Goal: Task Accomplishment & Management: Use online tool/utility

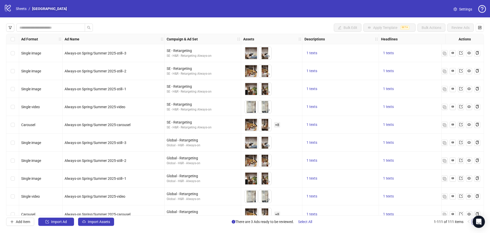
click at [40, 6] on link "Nordic Light Hotel" at bounding box center [49, 9] width 37 height 6
click at [21, 8] on link "Sheets" at bounding box center [21, 9] width 13 height 6
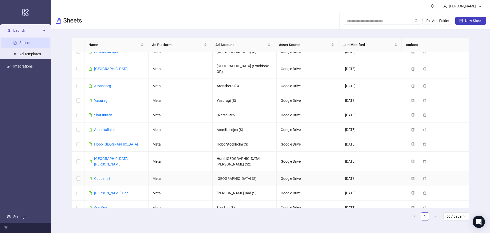
scroll to position [22, 0]
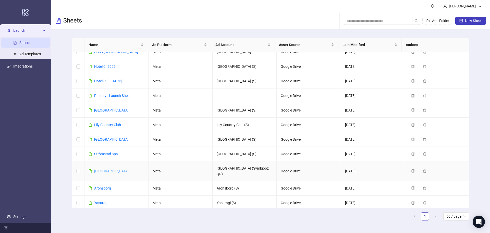
click at [110, 169] on link "[GEOGRAPHIC_DATA]" at bounding box center [111, 171] width 34 height 4
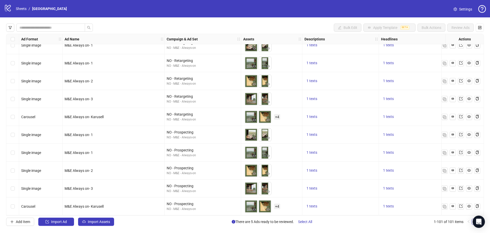
scroll to position [1637, 0]
drag, startPoint x: 109, startPoint y: 221, endPoint x: 110, endPoint y: 218, distance: 3.2
click at [109, 221] on span "Import Assets" at bounding box center [99, 221] width 22 height 4
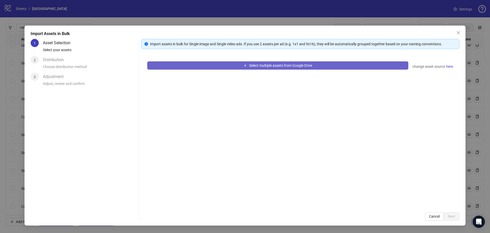
click at [283, 64] on span "Select multiple assets from Google Drive" at bounding box center [280, 65] width 63 height 4
click at [275, 66] on span "Select multiple assets from Google Drive" at bounding box center [280, 65] width 63 height 4
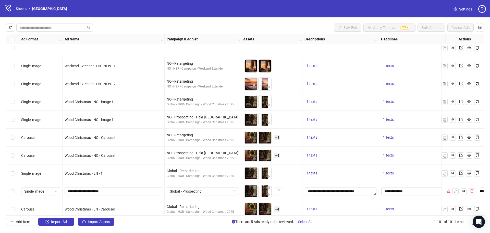
scroll to position [1637, 0]
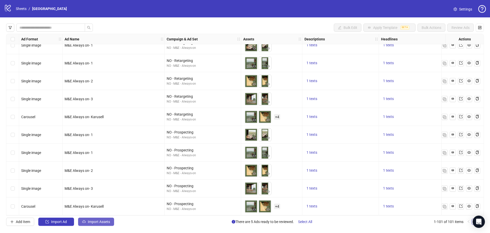
click at [107, 221] on span "Import Assets" at bounding box center [99, 221] width 22 height 4
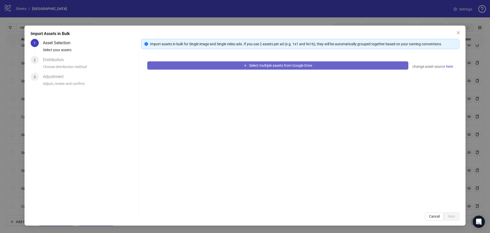
click at [237, 64] on button "Select multiple assets from Google Drive" at bounding box center [277, 65] width 261 height 8
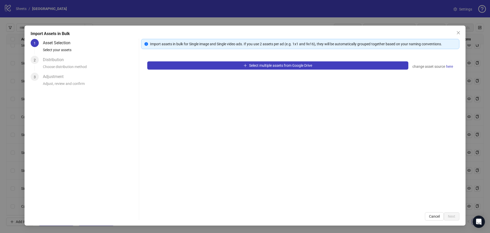
click at [177, 43] on div "Import assets in bulk for Single image and Single video ads. If you use 2 asset…" at bounding box center [303, 44] width 306 height 6
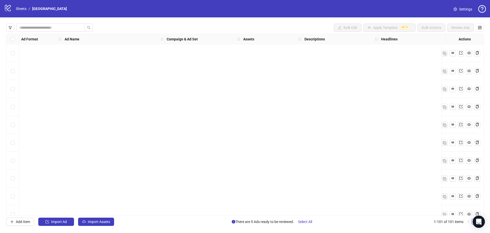
scroll to position [1637, 0]
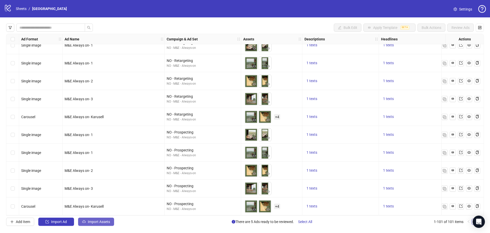
click at [97, 223] on span "Import Assets" at bounding box center [99, 221] width 22 height 4
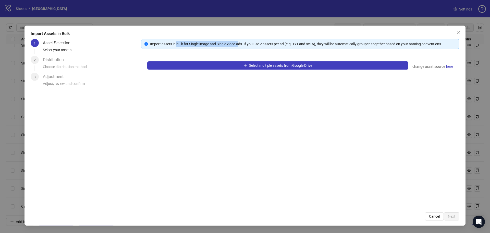
drag, startPoint x: 236, startPoint y: 45, endPoint x: 240, endPoint y: 45, distance: 4.3
click at [240, 45] on div "Import assets in bulk for Single image and Single video ads. If you use 2 asset…" at bounding box center [303, 44] width 306 height 6
click at [241, 45] on div "Import assets in bulk for Single image and Single video ads. If you use 2 asset…" at bounding box center [303, 44] width 306 height 6
click at [260, 44] on div "Import assets in bulk for Single image and Single video ads. If you use 2 asset…" at bounding box center [303, 44] width 306 height 6
click at [295, 49] on div "Import assets in bulk for Single image and Single video ads. If you use 2 asset…" at bounding box center [300, 129] width 318 height 181
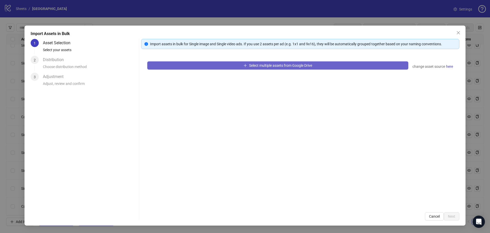
click at [302, 65] on span "Select multiple assets from Google Drive" at bounding box center [280, 65] width 63 height 4
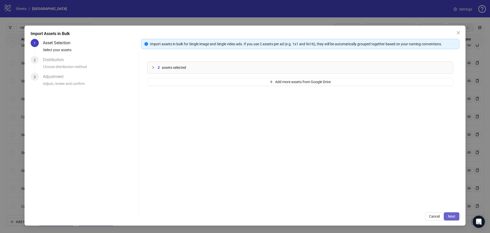
click at [453, 214] on span "Next" at bounding box center [451, 216] width 7 height 4
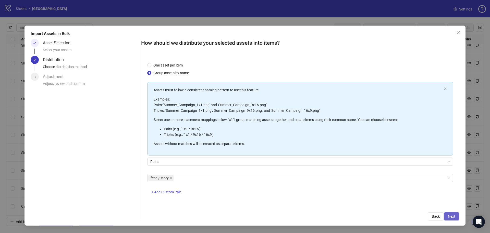
click at [454, 216] on span "Next" at bounding box center [451, 216] width 7 height 4
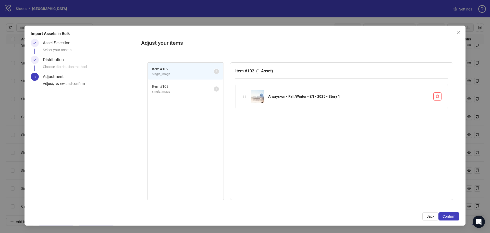
click at [173, 88] on span "Item # 103" at bounding box center [183, 86] width 62 height 6
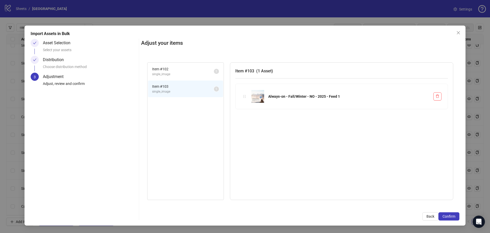
click at [172, 75] on span "single_image" at bounding box center [183, 74] width 62 height 5
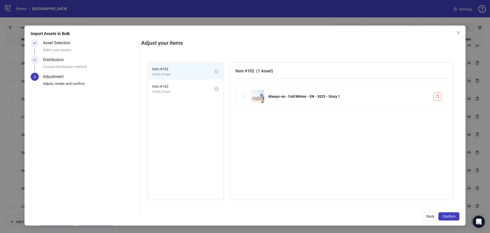
click at [173, 85] on span "Item # 103" at bounding box center [183, 86] width 62 height 6
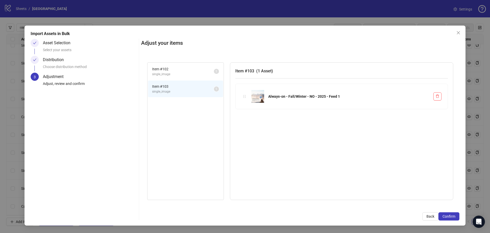
click at [172, 74] on span "single_image" at bounding box center [183, 74] width 62 height 5
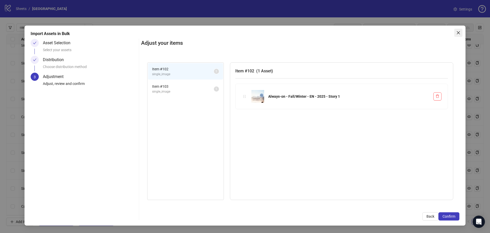
click at [460, 30] on button "Close" at bounding box center [459, 33] width 8 height 8
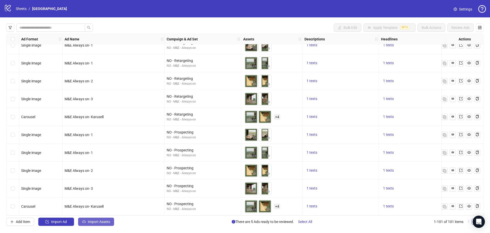
click at [92, 221] on span "Import Assets" at bounding box center [99, 221] width 22 height 4
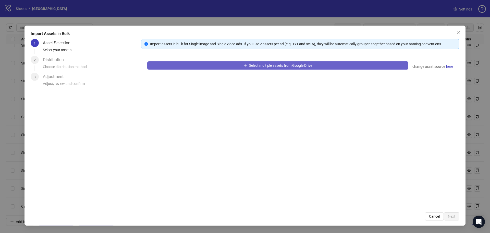
click at [240, 66] on button "Select multiple assets from Google Drive" at bounding box center [277, 65] width 261 height 8
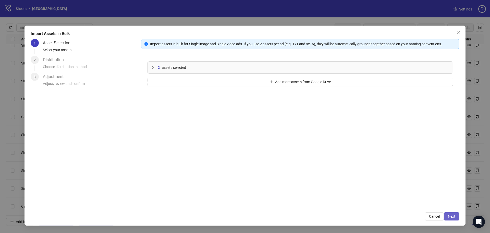
click at [453, 214] on span "Next" at bounding box center [451, 216] width 7 height 4
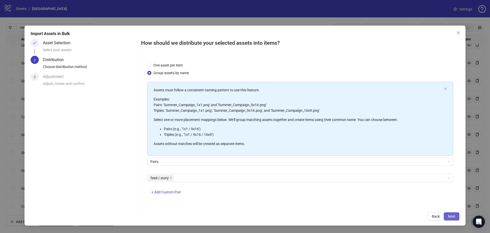
click at [457, 215] on button "Next" at bounding box center [452, 216] width 16 height 8
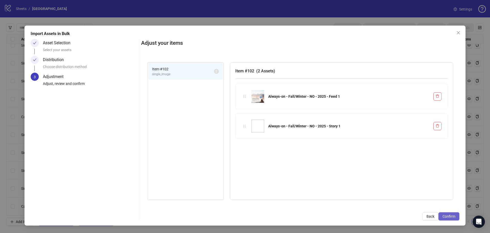
click at [451, 215] on span "Confirm" at bounding box center [449, 216] width 13 height 4
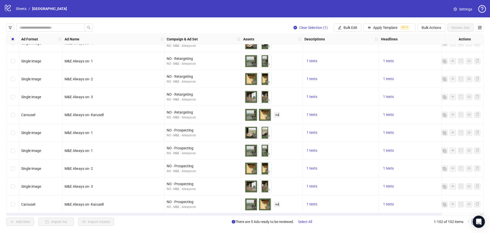
scroll to position [1654, 0]
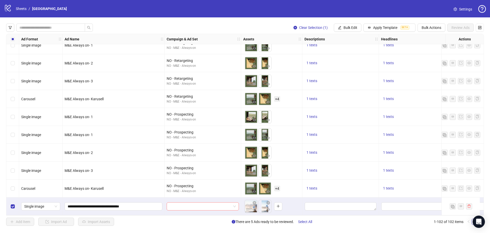
click at [219, 204] on input "search" at bounding box center [201, 206] width 62 height 8
click at [183, 206] on input "search" at bounding box center [201, 206] width 62 height 8
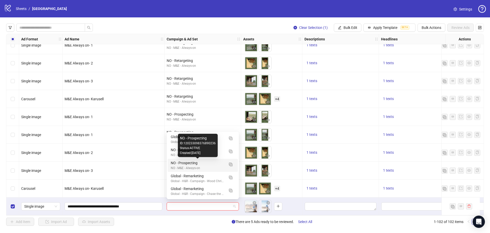
click at [195, 164] on div "NO - Prospecting" at bounding box center [198, 163] width 54 height 6
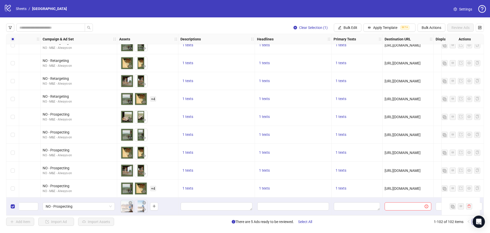
scroll to position [1654, 125]
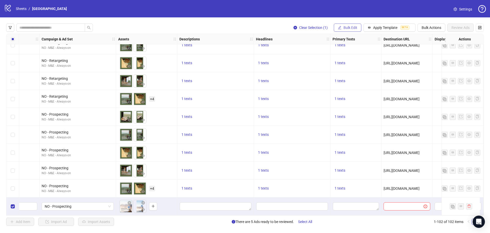
click at [352, 27] on span "Bulk Edit" at bounding box center [351, 28] width 14 height 4
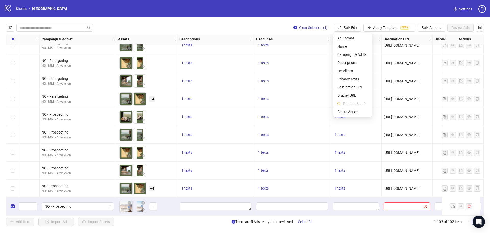
click at [299, 22] on div "Clear Selection (1) Bulk Edit Apply Template BETA Bulk Actions Review Ads Ad Fo…" at bounding box center [245, 124] width 490 height 214
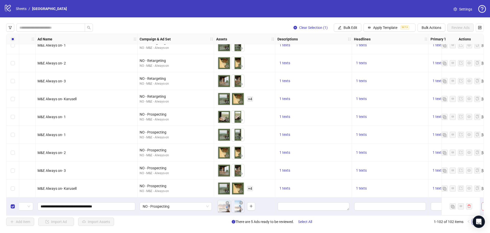
scroll to position [1654, 43]
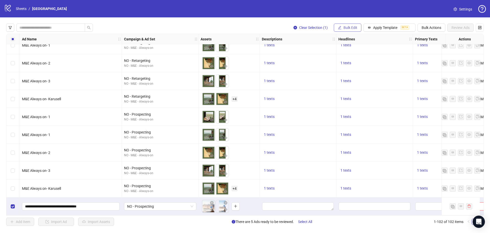
click at [353, 26] on span "Bulk Edit" at bounding box center [351, 28] width 14 height 4
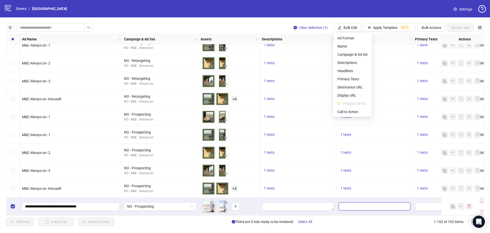
click at [374, 207] on input "Edit values" at bounding box center [375, 206] width 72 height 8
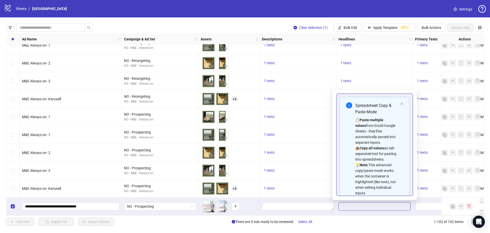
scroll to position [40, 0]
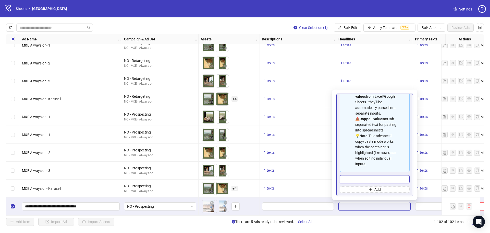
click at [365, 178] on input "Multi-input container - paste or copy values" at bounding box center [375, 179] width 70 height 8
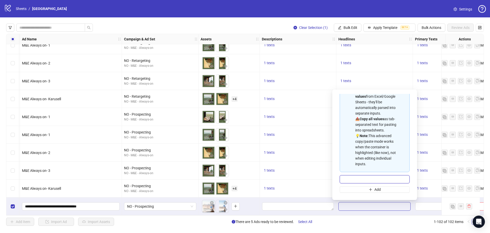
paste input "**********"
type input "**********"
click at [395, 180] on input "**********" at bounding box center [373, 179] width 66 height 8
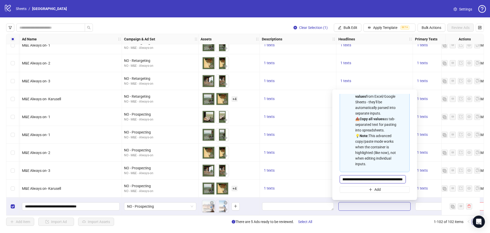
click at [395, 180] on input "**********" at bounding box center [373, 179] width 66 height 8
click at [426, 204] on textarea "Edit values" at bounding box center [438, 206] width 46 height 8
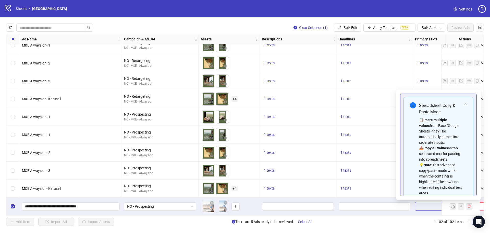
scroll to position [46, 0]
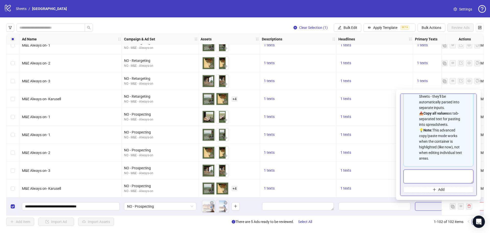
click at [418, 178] on textarea "Multi-text input container - paste or copy values" at bounding box center [439, 176] width 70 height 14
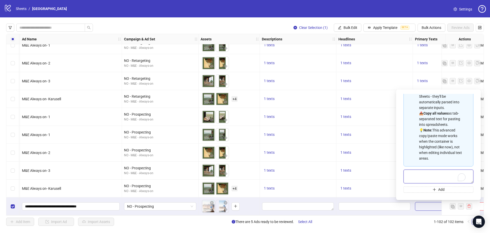
paste textarea "**********"
type textarea "**********"
click at [415, 213] on div at bounding box center [438, 206] width 51 height 18
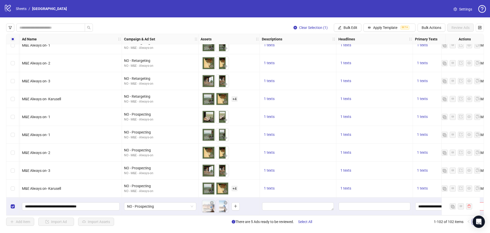
scroll to position [1654, 82]
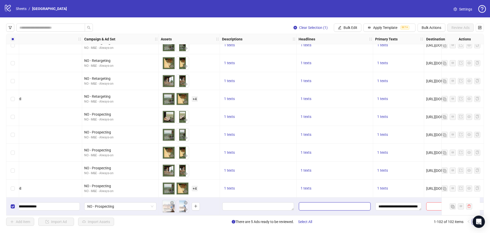
click at [315, 205] on input "Edit values" at bounding box center [335, 206] width 72 height 8
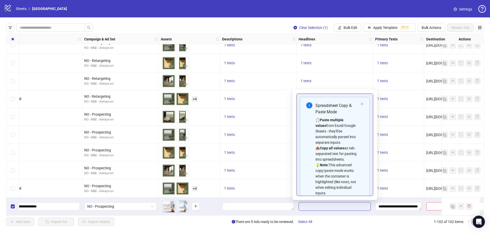
click at [314, 205] on input "Edit values" at bounding box center [335, 206] width 72 height 8
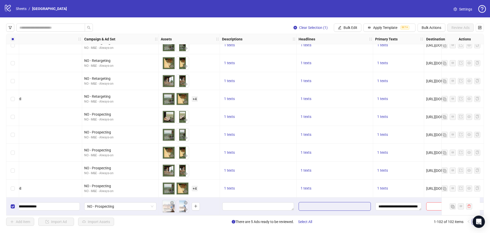
scroll to position [40, 0]
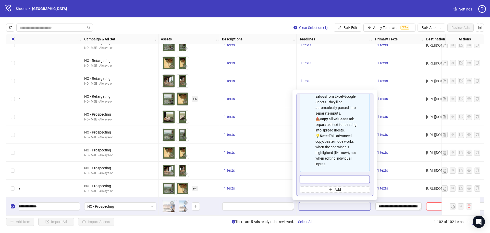
click at [311, 179] on input "Multi-input container - paste or copy values" at bounding box center [335, 179] width 70 height 8
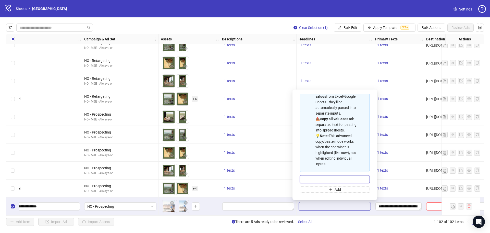
paste input "**********"
type input "**********"
click at [266, 204] on textarea "Edit values" at bounding box center [258, 206] width 72 height 8
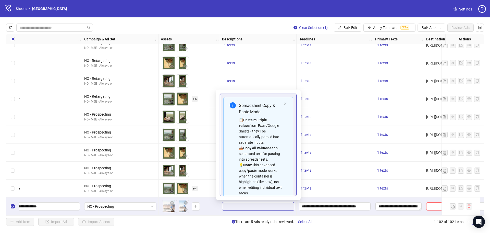
scroll to position [46, 0]
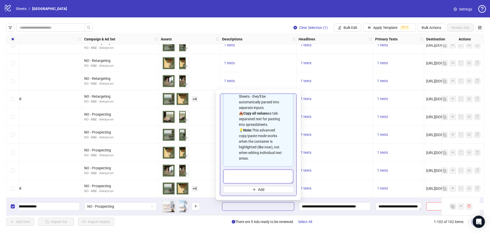
click at [248, 174] on textarea "Multi-text input container - paste or copy values" at bounding box center [258, 176] width 70 height 14
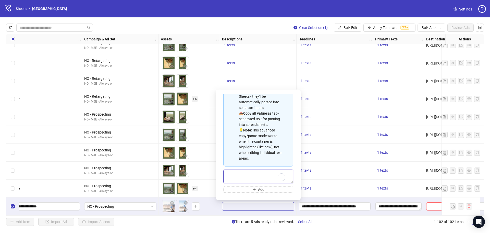
paste textarea "**********"
type textarea "**********"
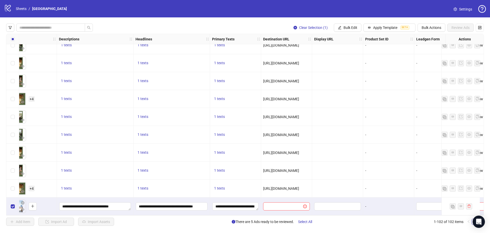
scroll to position [1654, 246]
click at [278, 205] on input "text" at bounding box center [281, 206] width 30 height 6
paste input "**********"
type input "**********"
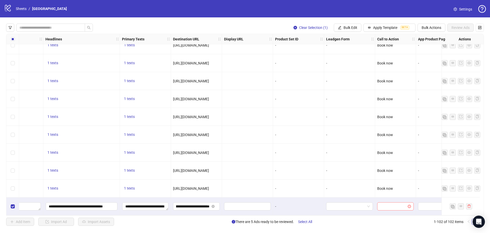
click at [388, 202] on input "search" at bounding box center [393, 206] width 26 height 8
click at [391, 152] on div "Book now" at bounding box center [395, 153] width 28 height 6
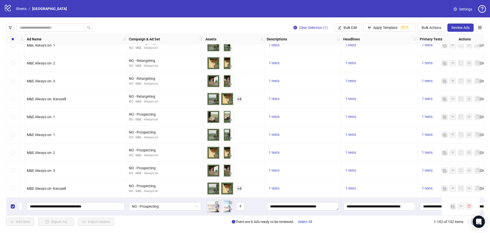
scroll to position [1654, 0]
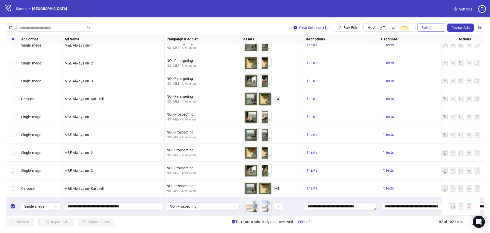
click at [429, 26] on span "Bulk Actions" at bounding box center [432, 28] width 20 height 4
click at [434, 57] on span "Duplicate with assets" at bounding box center [438, 55] width 35 height 6
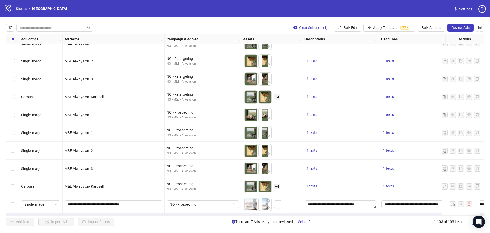
scroll to position [1672, 0]
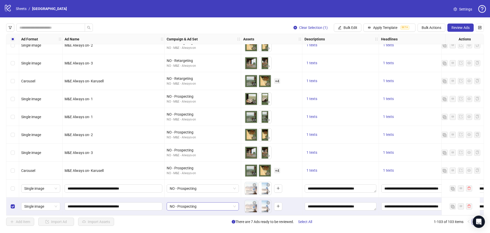
click at [189, 204] on span "NO - Prospecting" at bounding box center [203, 206] width 66 height 8
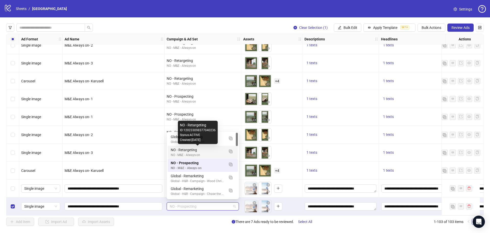
click at [189, 151] on div "NO - Retargeting" at bounding box center [198, 150] width 54 height 6
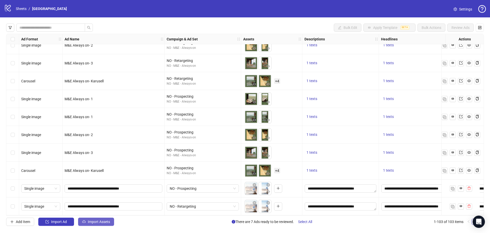
click at [104, 223] on span "Import Assets" at bounding box center [99, 221] width 22 height 4
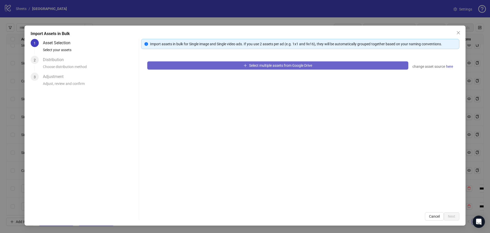
click at [239, 66] on button "Select multiple assets from Google Drive" at bounding box center [277, 65] width 261 height 8
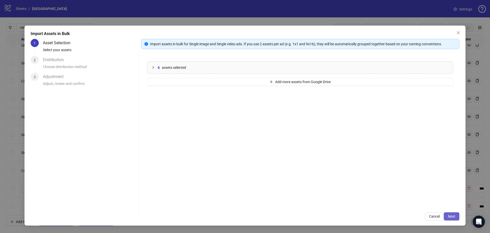
click at [452, 217] on span "Next" at bounding box center [451, 216] width 7 height 4
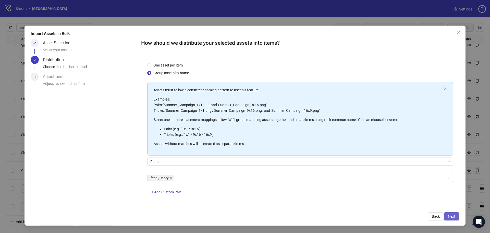
click at [452, 214] on span "Next" at bounding box center [451, 216] width 7 height 4
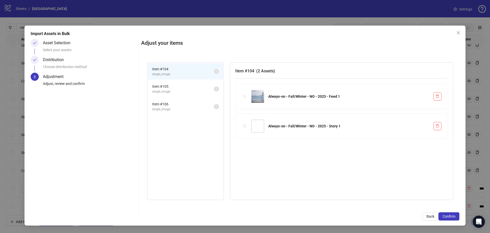
click at [172, 86] on span "Item # 105" at bounding box center [183, 86] width 62 height 6
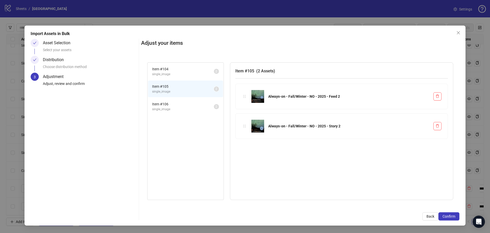
click at [173, 98] on li "Item # 106 single_image 2" at bounding box center [185, 106] width 75 height 17
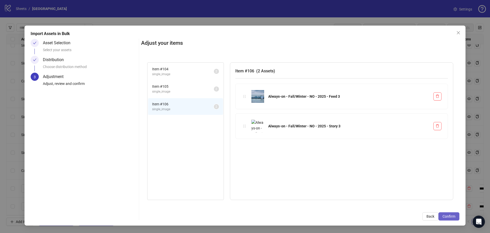
click at [455, 217] on span "Confirm" at bounding box center [449, 216] width 13 height 4
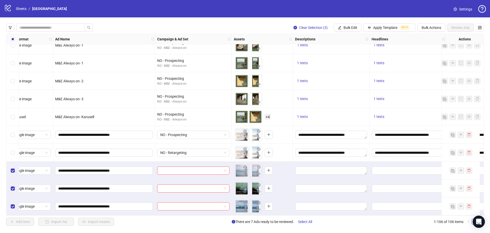
scroll to position [1726, 0]
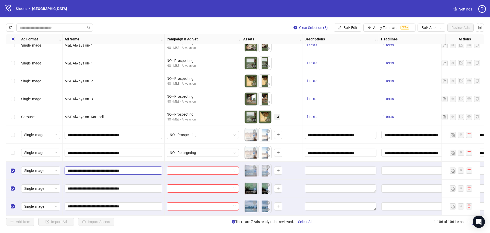
click at [132, 168] on input "**********" at bounding box center [113, 171] width 91 height 6
type input "**********"
click at [128, 186] on input "**********" at bounding box center [113, 188] width 91 height 6
type input "**********"
click at [130, 203] on input "**********" at bounding box center [113, 206] width 91 height 6
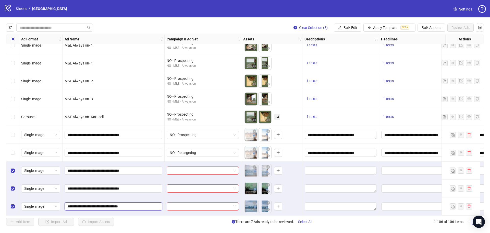
type input "**********"
click at [210, 166] on input "search" at bounding box center [201, 170] width 62 height 8
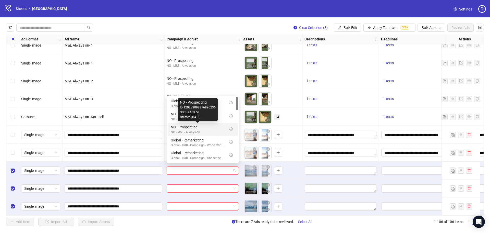
click at [197, 125] on div "NO - Prospecting" at bounding box center [198, 127] width 54 height 6
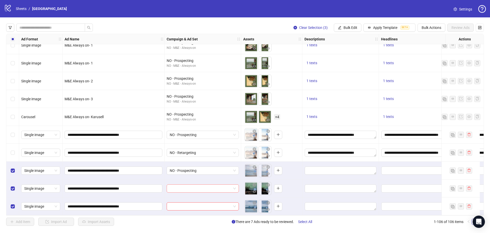
click at [199, 184] on input "search" at bounding box center [201, 188] width 62 height 8
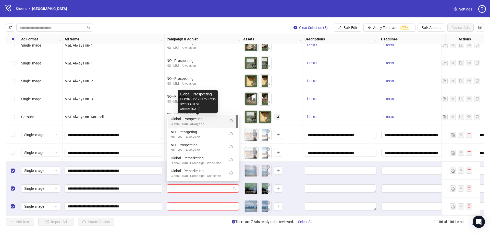
click at [224, 120] on div "Global - Prospecting" at bounding box center [198, 119] width 54 height 6
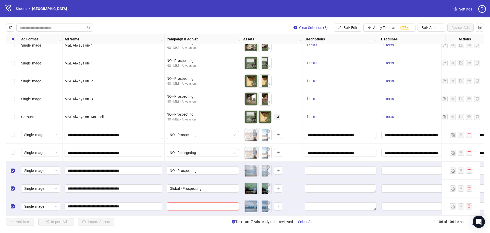
click at [192, 203] on input "search" at bounding box center [201, 206] width 62 height 8
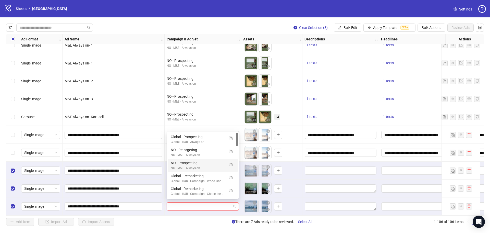
click at [197, 162] on div "NO - Prospecting" at bounding box center [198, 163] width 54 height 6
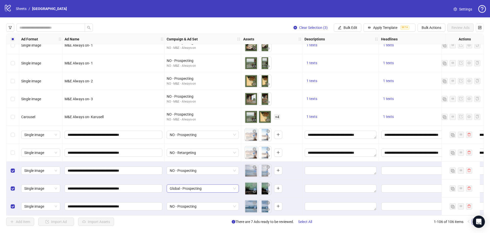
click at [192, 187] on span "Global - Prospecting" at bounding box center [203, 188] width 66 height 8
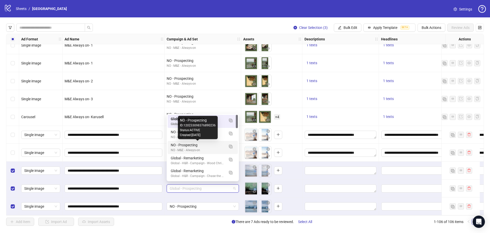
click at [197, 144] on div "NO - Prospecting" at bounding box center [198, 145] width 54 height 6
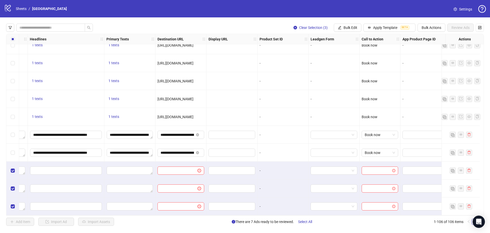
scroll to position [1726, 361]
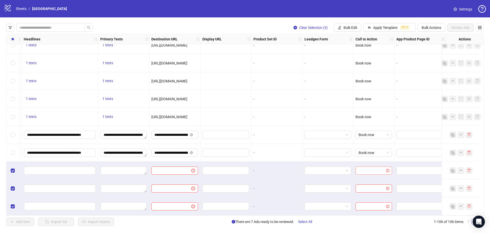
click at [386, 170] on icon "exclamation-circle" at bounding box center [387, 170] width 3 height 3
click at [356, 23] on div "Clear Selection (3) Bulk Edit Apply Template BETA Bulk Actions Review Ads Ad Fo…" at bounding box center [245, 124] width 490 height 214
click at [354, 28] on span "Bulk Edit" at bounding box center [351, 28] width 14 height 4
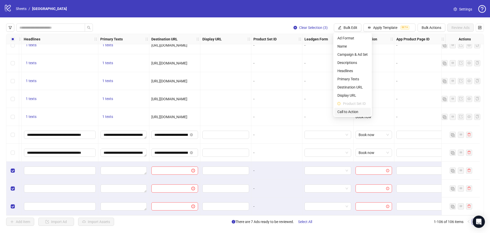
click at [349, 110] on span "Call to Action" at bounding box center [353, 112] width 30 height 6
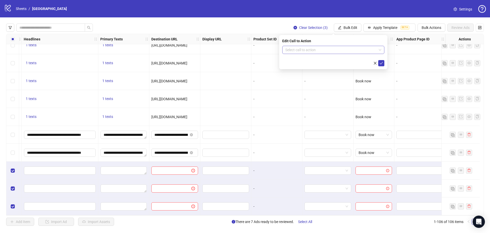
click at [341, 49] on input "search" at bounding box center [330, 50] width 91 height 8
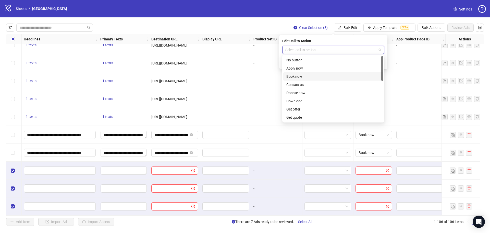
click at [292, 74] on div "Book now" at bounding box center [334, 77] width 94 height 6
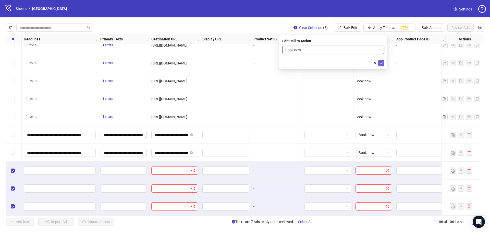
click at [383, 62] on icon "check" at bounding box center [382, 63] width 4 height 4
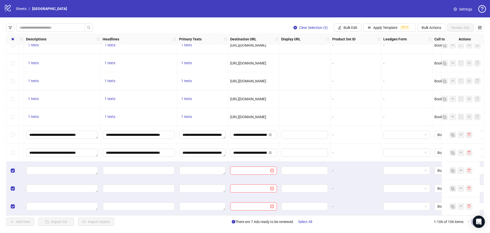
scroll to position [1726, 259]
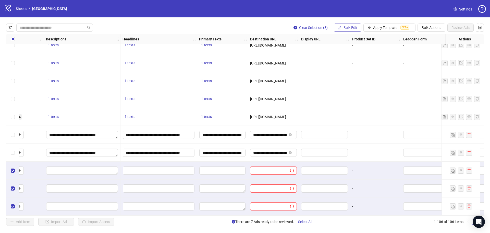
click at [341, 25] on button "Bulk Edit" at bounding box center [348, 27] width 28 height 8
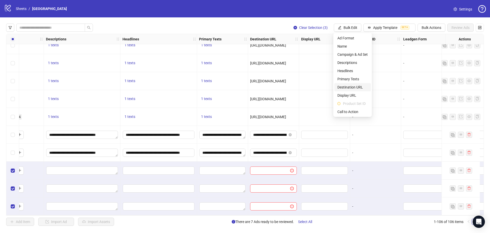
click at [340, 86] on span "Destination URL" at bounding box center [353, 87] width 30 height 6
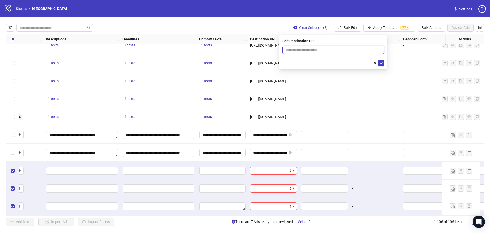
click at [329, 50] on input "text" at bounding box center [331, 50] width 92 height 6
paste input "**********"
type input "**********"
click at [383, 63] on icon "check" at bounding box center [382, 63] width 4 height 4
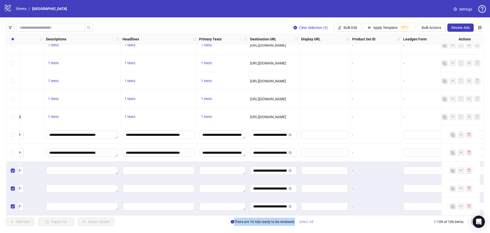
drag, startPoint x: 355, startPoint y: 213, endPoint x: 313, endPoint y: 218, distance: 41.9
click at [313, 218] on div "Clear Selection (3) Bulk Edit Apply Template BETA Bulk Actions Review Ads Ad Fo…" at bounding box center [245, 124] width 490 height 214
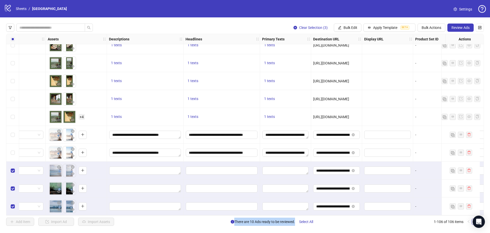
scroll to position [1726, 196]
click at [355, 29] on span "Bulk Edit" at bounding box center [351, 28] width 14 height 4
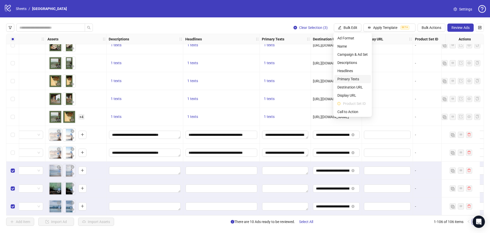
click at [344, 79] on span "Primary Texts" at bounding box center [353, 79] width 30 height 6
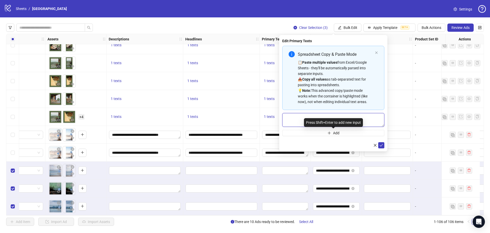
click at [303, 119] on textarea "Multi-text input container - paste or copy values" at bounding box center [333, 120] width 102 height 14
paste textarea "**********"
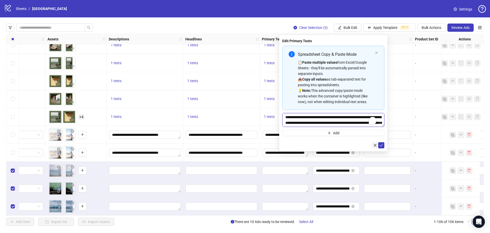
scroll to position [4, 0]
type textarea "**********"
click at [383, 145] on icon "check" at bounding box center [382, 145] width 4 height 4
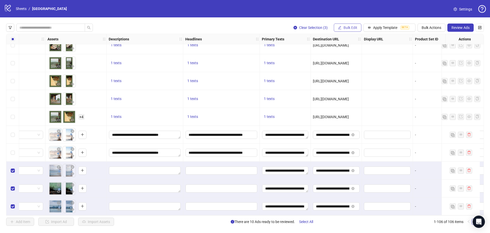
click at [356, 27] on span "Bulk Edit" at bounding box center [351, 28] width 14 height 4
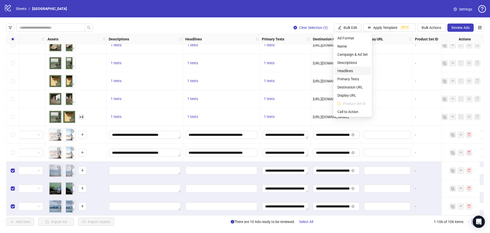
click at [344, 69] on span "Headlines" at bounding box center [353, 71] width 30 height 6
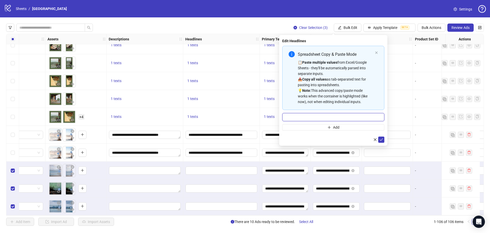
click at [306, 115] on input "Multi-input container - paste or copy values" at bounding box center [333, 117] width 102 height 8
paste input "**********"
type input "**********"
click at [380, 138] on icon "check" at bounding box center [382, 140] width 4 height 4
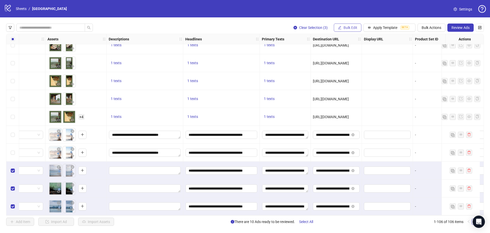
click at [338, 27] on icon "edit" at bounding box center [340, 28] width 4 height 4
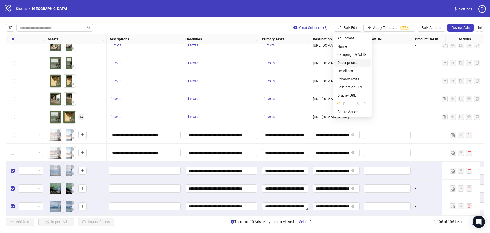
click at [348, 62] on span "Descriptions" at bounding box center [353, 63] width 30 height 6
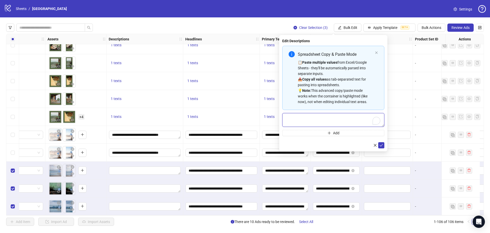
click at [313, 119] on textarea "To enrich screen reader interactions, please activate Accessibility in Grammarl…" at bounding box center [333, 120] width 102 height 14
paste textarea "**********"
type textarea "**********"
click at [383, 144] on icon "check" at bounding box center [382, 145] width 4 height 4
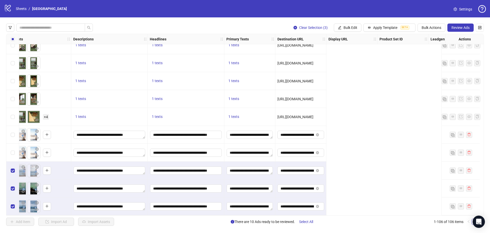
scroll to position [1726, 0]
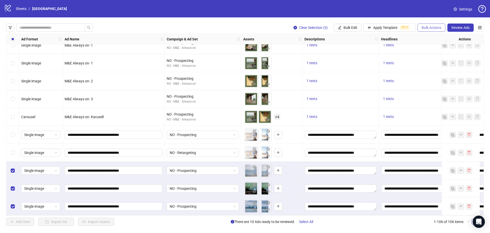
click at [427, 27] on span "Bulk Actions" at bounding box center [432, 28] width 20 height 4
click at [434, 53] on span "Duplicate with assets" at bounding box center [438, 55] width 35 height 6
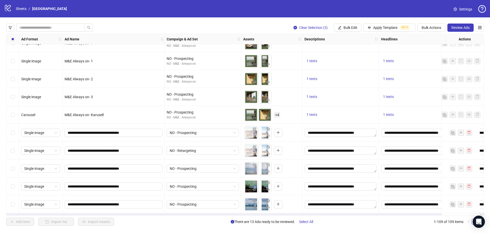
scroll to position [1780, 0]
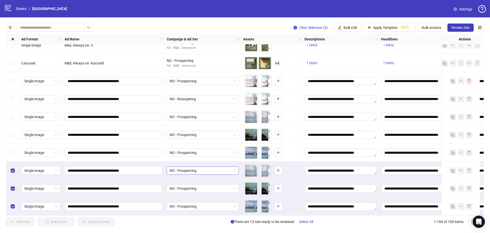
click at [193, 168] on span "NO - Prospecting" at bounding box center [203, 170] width 66 height 8
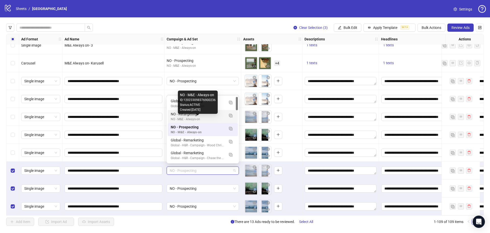
click at [190, 116] on div "NO - Retargeting" at bounding box center [198, 114] width 54 height 6
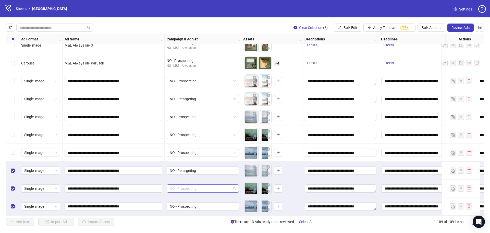
click at [193, 184] on span "NO - Prospecting" at bounding box center [203, 188] width 66 height 8
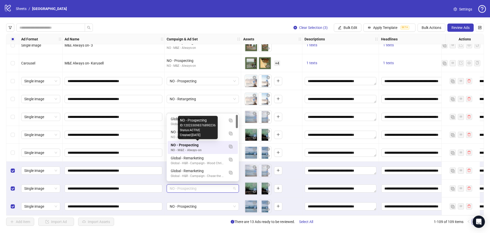
click at [192, 135] on div "Created: 2025-09-22" at bounding box center [198, 135] width 36 height 5
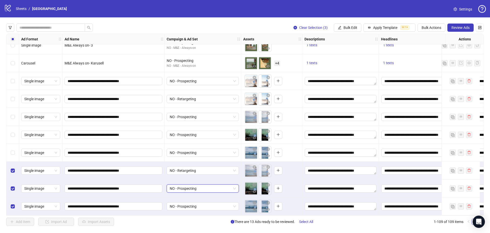
click at [193, 186] on span "NO - Prospecting" at bounding box center [203, 188] width 66 height 8
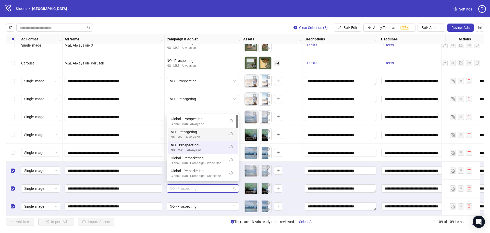
click at [181, 136] on div "NO - M&E - Always-on" at bounding box center [198, 137] width 54 height 5
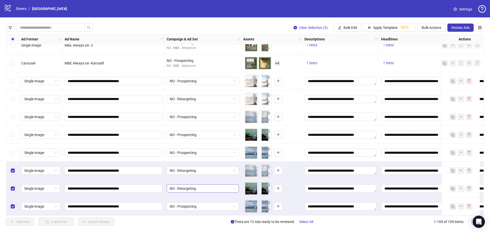
click at [192, 187] on span "NO - Retargeting" at bounding box center [203, 188] width 66 height 8
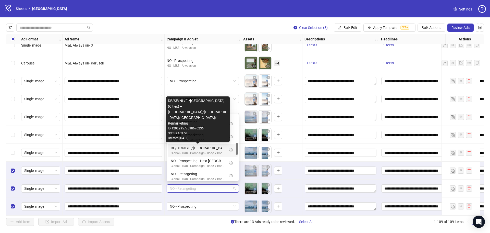
scroll to position [128, 0]
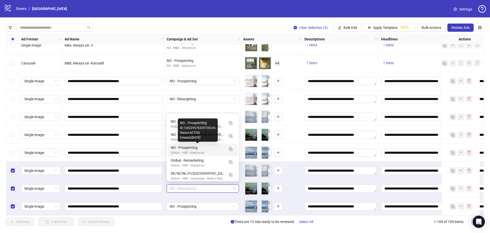
click at [199, 149] on div "NO - Prospecting" at bounding box center [198, 148] width 54 height 6
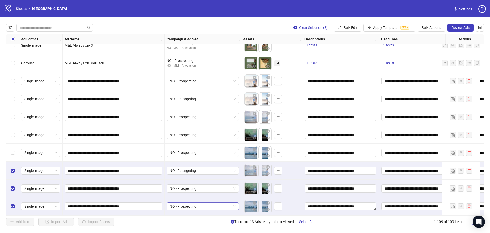
click at [198, 204] on span "NO - Prospecting" at bounding box center [203, 206] width 66 height 8
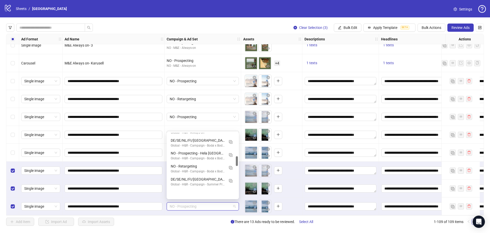
scroll to position [153, 0]
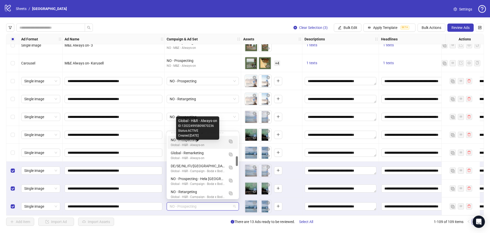
click at [207, 145] on div "Global - H&R - Always-on" at bounding box center [198, 144] width 54 height 5
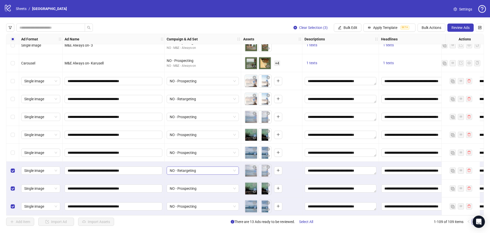
click at [191, 170] on span "NO - Retargeting" at bounding box center [203, 170] width 66 height 8
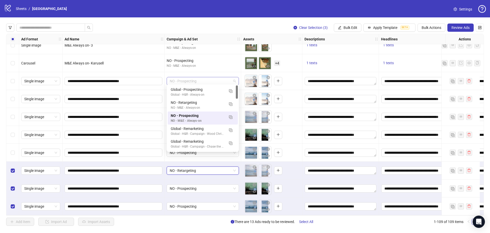
click at [195, 78] on span "NO - Prospecting" at bounding box center [203, 81] width 66 height 8
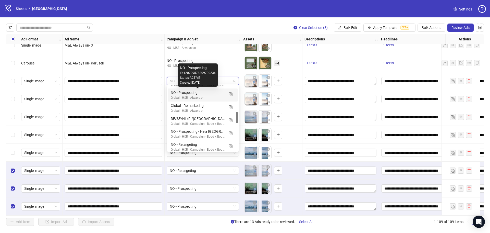
click at [197, 94] on div "NO - Prospecting" at bounding box center [198, 93] width 54 height 6
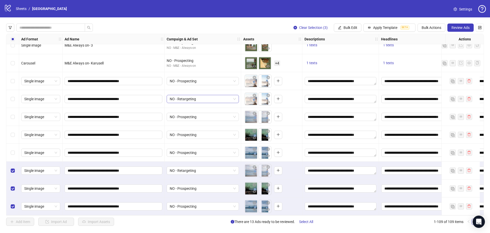
click at [203, 97] on span "NO - Retargeting" at bounding box center [203, 99] width 66 height 8
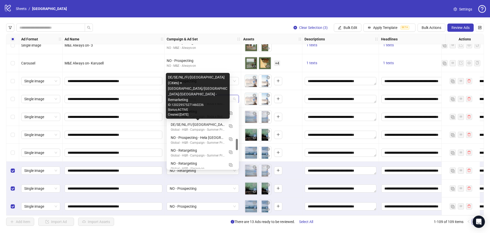
scroll to position [230, 0]
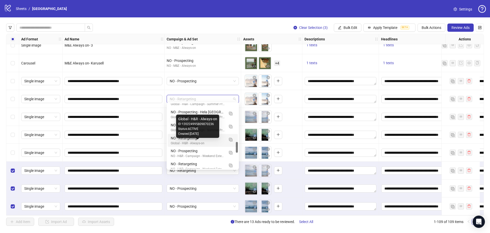
click at [200, 141] on div "Global - H&R - Always-on" at bounding box center [198, 143] width 54 height 5
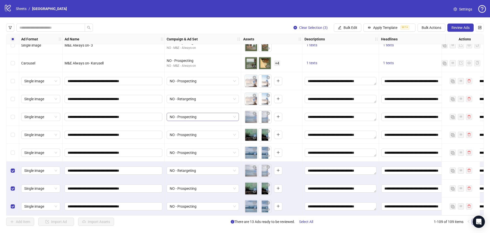
click at [200, 115] on span "NO - Prospecting" at bounding box center [203, 117] width 66 height 8
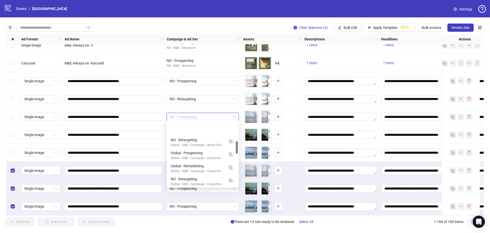
scroll to position [102, 0]
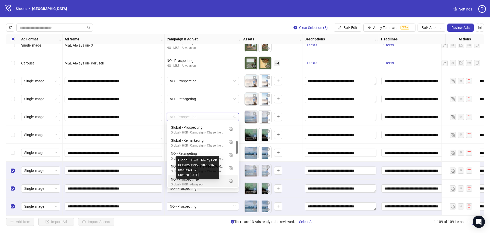
click at [205, 182] on div "Global - H&R - Always-on" at bounding box center [198, 184] width 54 height 5
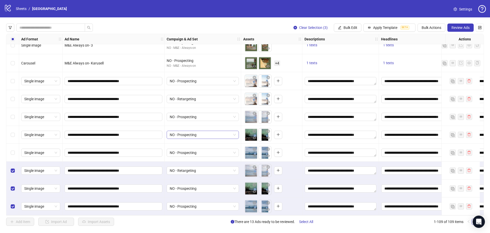
click at [205, 133] on span "NO - Prospecting" at bounding box center [203, 135] width 66 height 8
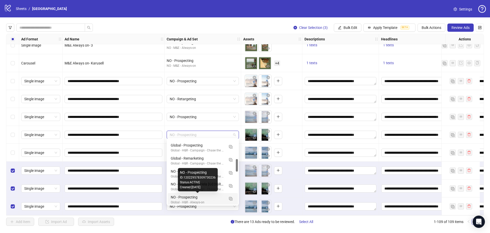
click at [209, 197] on div "NO - Prospecting" at bounding box center [198, 197] width 54 height 6
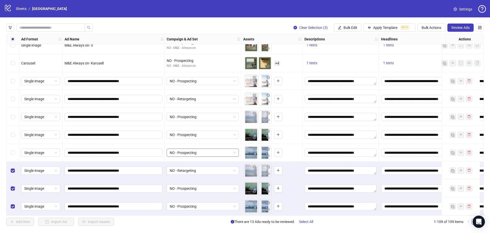
click at [219, 153] on span "NO - Prospecting" at bounding box center [203, 153] width 66 height 8
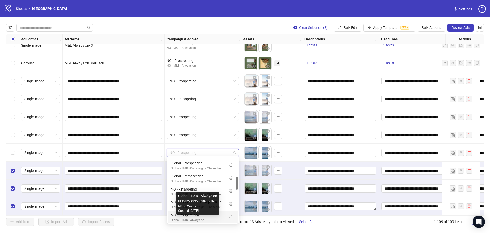
click at [201, 218] on div "Global - H&R - Always-on" at bounding box center [198, 220] width 54 height 5
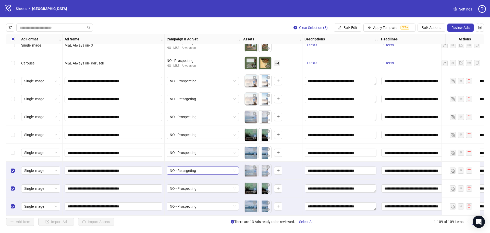
click at [203, 170] on span "NO - Retargeting" at bounding box center [203, 170] width 66 height 8
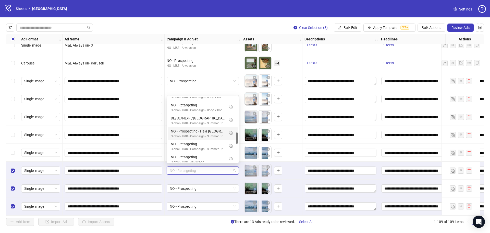
scroll to position [230, 0]
click at [212, 135] on div "Global - H&R - Always-on" at bounding box center [198, 136] width 54 height 5
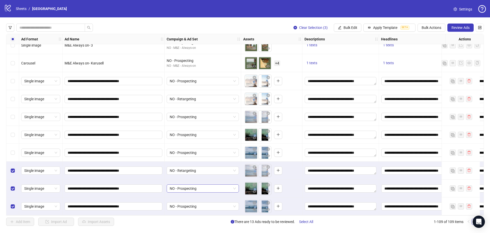
click at [194, 188] on span "NO - Prospecting" at bounding box center [203, 188] width 66 height 8
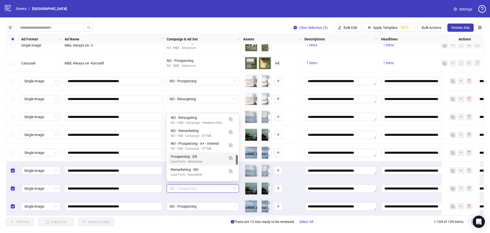
scroll to position [262, 0]
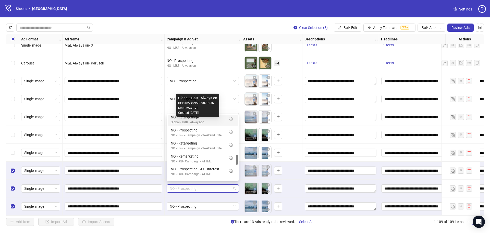
click at [217, 120] on div "Global - H&R - Always-on" at bounding box center [198, 122] width 54 height 5
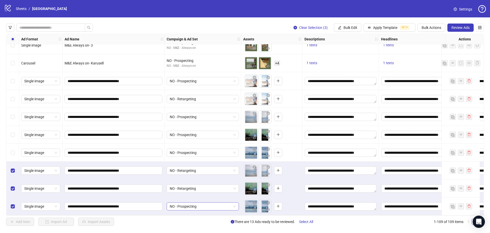
click at [196, 207] on span "NO - Prospecting" at bounding box center [203, 206] width 66 height 8
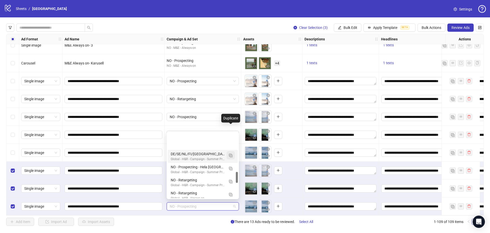
scroll to position [230, 0]
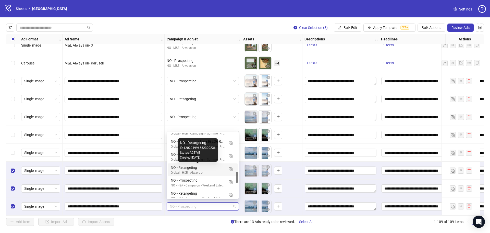
click at [206, 167] on div "NO - Retargeting" at bounding box center [198, 167] width 54 height 6
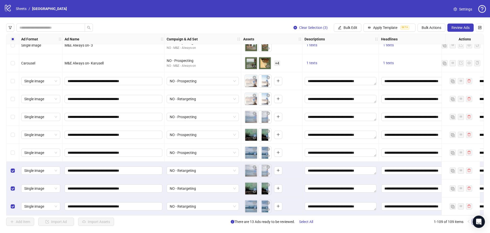
click at [10, 170] on div "Select row 107" at bounding box center [12, 170] width 13 height 18
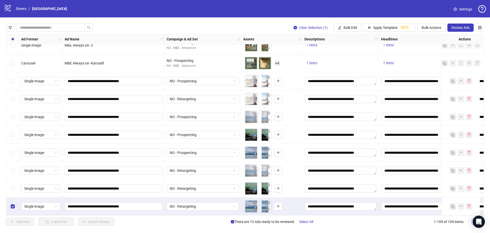
click at [10, 204] on div "Select row 109" at bounding box center [12, 206] width 13 height 18
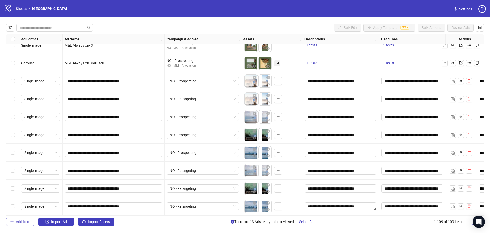
click at [22, 219] on button "Add Item" at bounding box center [20, 221] width 28 height 8
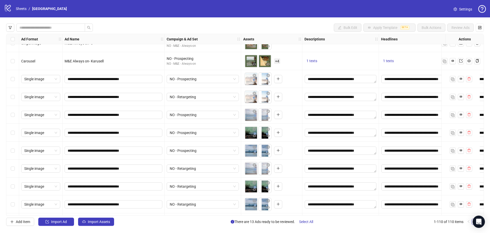
scroll to position [1797, 0]
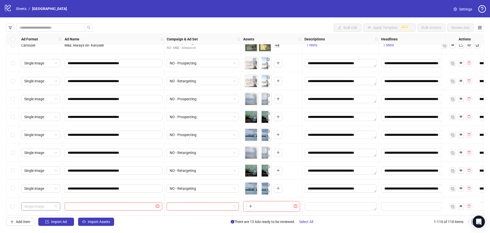
click at [43, 203] on span "Single image" at bounding box center [40, 206] width 33 height 8
click at [35, 159] on div "Carousel" at bounding box center [40, 161] width 31 height 6
click at [88, 205] on input "text" at bounding box center [111, 206] width 87 height 6
click at [108, 186] on input "**********" at bounding box center [113, 188] width 91 height 6
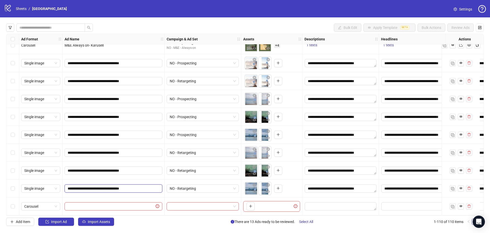
click at [108, 186] on input "**********" at bounding box center [113, 188] width 91 height 6
click at [113, 205] on input "text" at bounding box center [111, 206] width 87 height 6
paste input "**********"
type input "**********"
click at [189, 204] on input "search" at bounding box center [201, 206] width 62 height 8
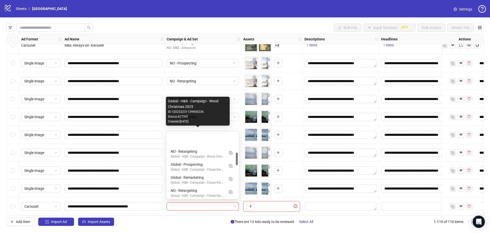
scroll to position [102, 0]
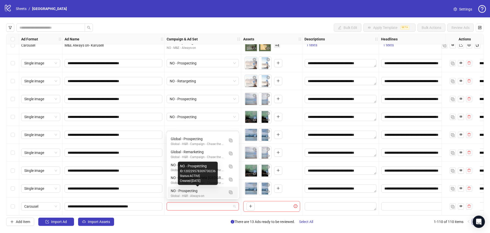
click at [192, 193] on div "NO - Prospecting" at bounding box center [198, 191] width 54 height 6
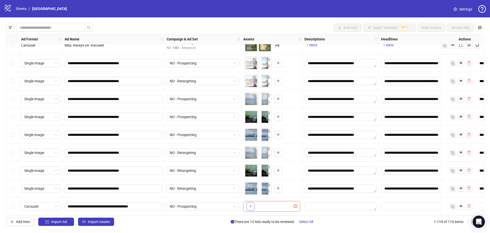
click at [252, 205] on icon "plus" at bounding box center [251, 206] width 4 height 4
click at [275, 204] on span "+ 4" at bounding box center [277, 206] width 6 height 6
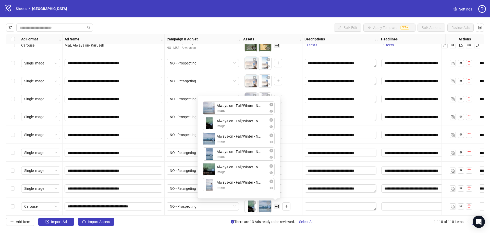
drag, startPoint x: 211, startPoint y: 139, endPoint x: 208, endPoint y: 110, distance: 30.0
click at [208, 110] on div "Always-on - Fall/Winter - NO - 2025 - Story 2 image Always-on - Fall/Winter - N…" at bounding box center [239, 147] width 77 height 96
drag, startPoint x: 211, startPoint y: 169, endPoint x: 208, endPoint y: 123, distance: 45.8
click at [208, 123] on div "Always-on - Fall/Winter - NO - 2025 - Feed 1 image Always-on - Fall/Winter - NO…" at bounding box center [239, 147] width 77 height 96
drag, startPoint x: 209, startPoint y: 156, endPoint x: 210, endPoint y: 139, distance: 17.1
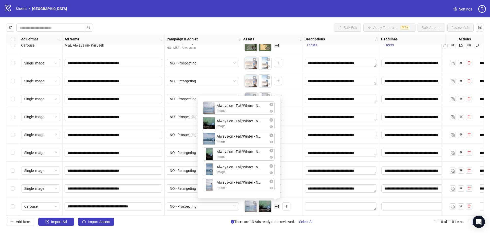
click at [210, 140] on div "Always-on - Fall/Winter - NO - 2025 - Feed 1 image Always-on - Fall/Winter - NO…" at bounding box center [239, 147] width 77 height 96
drag, startPoint x: 211, startPoint y: 184, endPoint x: 211, endPoint y: 152, distance: 32.2
click at [211, 152] on div "Always-on - Fall/Winter - NO - 2025 - Feed 1 image Always-on - Fall/Winter - NO…" at bounding box center [239, 147] width 77 height 96
click at [335, 225] on div "Add Item Import Ad Import Assets There are 13 Ads ready to be reviewed. Select …" at bounding box center [245, 221] width 478 height 8
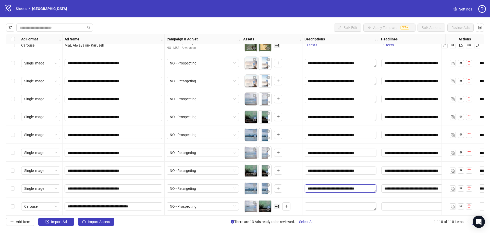
click at [342, 185] on textarea "**********" at bounding box center [341, 188] width 72 height 8
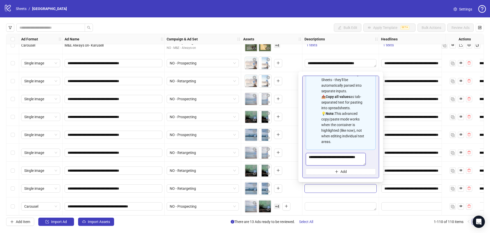
click at [340, 158] on textarea "**********" at bounding box center [336, 159] width 60 height 13
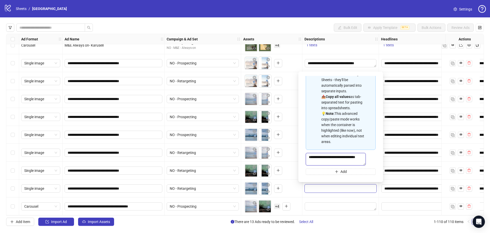
click at [340, 158] on textarea "**********" at bounding box center [336, 159] width 60 height 13
click at [340, 158] on textarea "**********" at bounding box center [339, 158] width 66 height 14
click at [336, 204] on textarea "Edit values" at bounding box center [341, 206] width 72 height 8
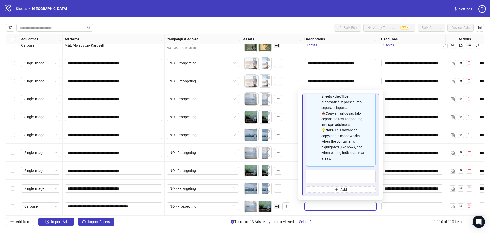
type textarea "**********"
click at [341, 220] on div "Add Item Import Ad Import Assets There are 13 Ads ready to be reviewed. Select …" at bounding box center [245, 221] width 478 height 8
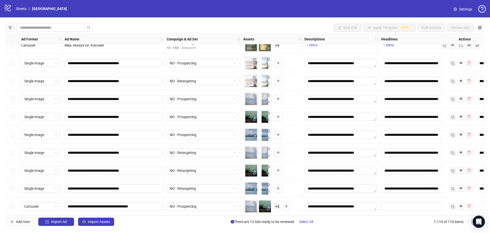
scroll to position [1797, 89]
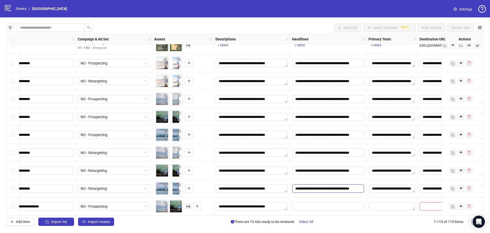
click at [318, 185] on input "**********" at bounding box center [328, 188] width 72 height 8
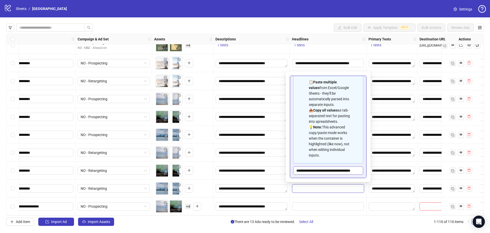
scroll to position [40, 0]
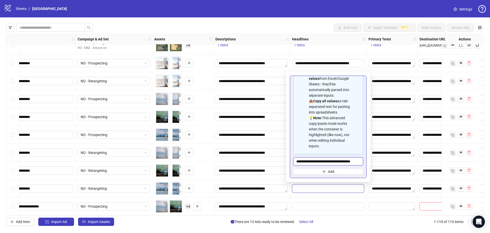
click at [322, 160] on input "**********" at bounding box center [328, 161] width 70 height 8
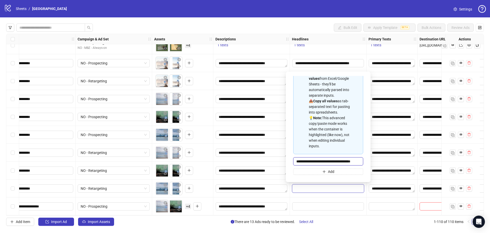
click at [322, 160] on input "**********" at bounding box center [328, 161] width 70 height 8
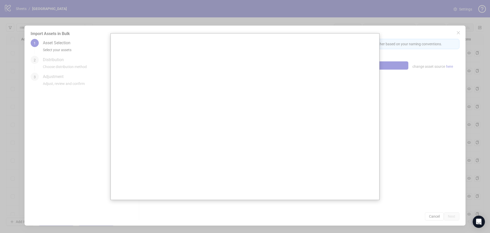
scroll to position [1797, 0]
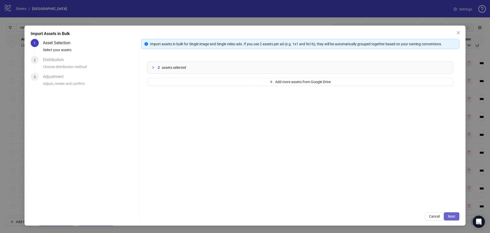
click at [452, 215] on span "Next" at bounding box center [451, 216] width 7 height 4
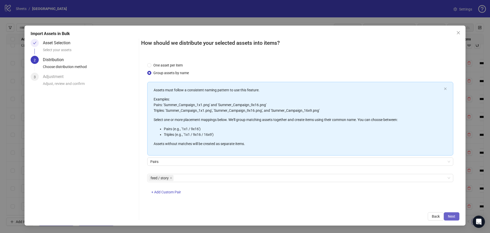
click at [450, 216] on span "Next" at bounding box center [451, 216] width 7 height 4
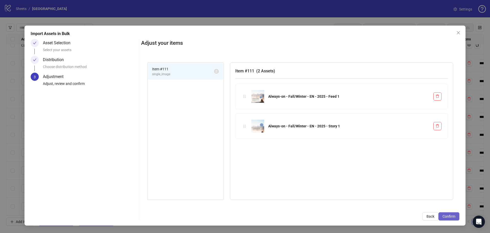
click at [453, 214] on span "Confirm" at bounding box center [449, 216] width 13 height 4
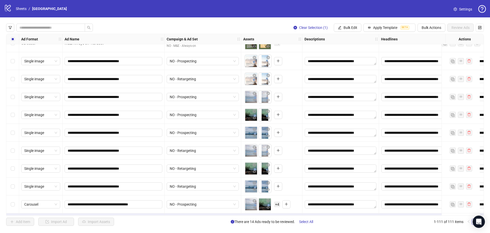
scroll to position [1815, 0]
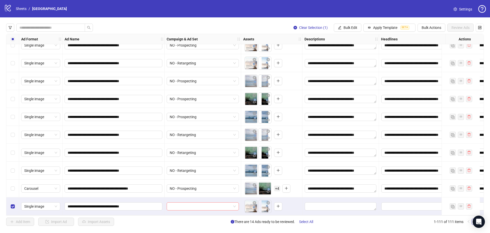
click at [224, 206] on input "search" at bounding box center [201, 206] width 62 height 8
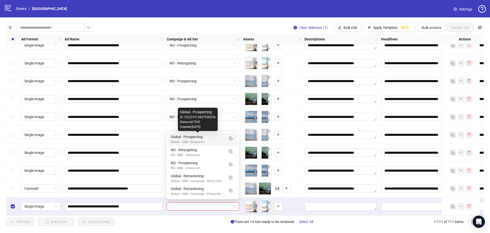
click at [220, 135] on div "Global - Prospecting" at bounding box center [198, 137] width 54 height 6
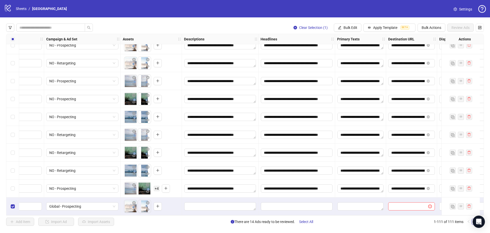
scroll to position [1815, 121]
click at [355, 204] on textarea "Edit values" at bounding box center [360, 206] width 46 height 8
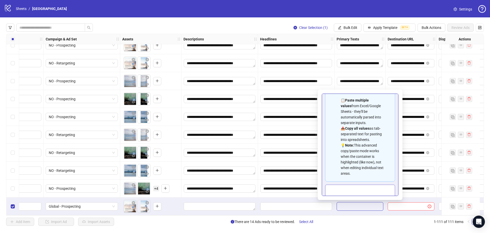
scroll to position [46, 0]
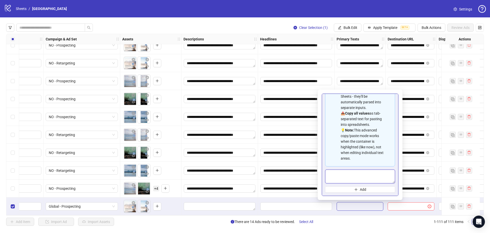
click at [360, 173] on textarea "Multi-text input container - paste or copy values" at bounding box center [360, 176] width 70 height 14
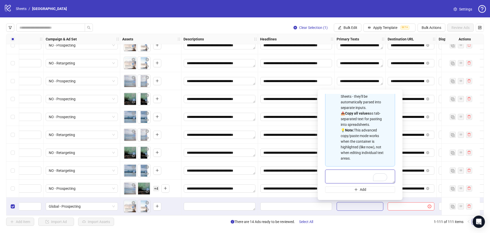
paste textarea "**********"
type textarea "**********"
click at [386, 218] on div "Add Item Import Ad Import Assets There are 14 Ads ready to be reviewed. Select …" at bounding box center [245, 221] width 478 height 8
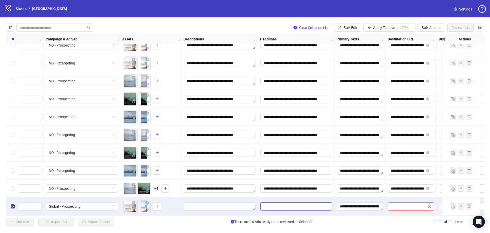
click at [287, 202] on input "Edit values" at bounding box center [296, 206] width 72 height 8
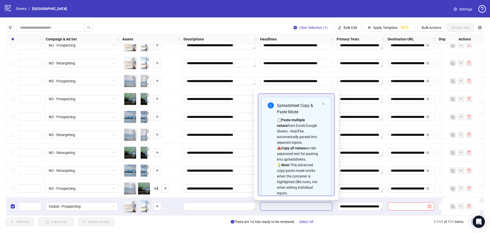
type input "**********"
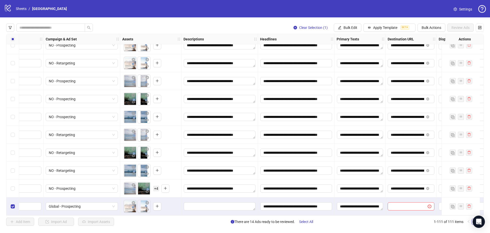
scroll to position [1815, 121]
click at [231, 202] on div "Edit values" at bounding box center [220, 206] width 72 height 9
click at [223, 203] on textarea "Edit values" at bounding box center [220, 206] width 72 height 8
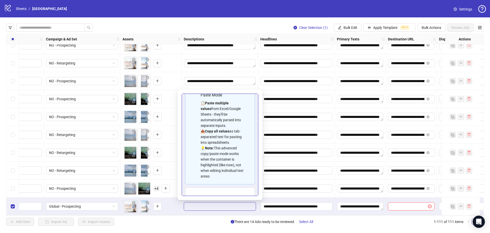
scroll to position [46, 0]
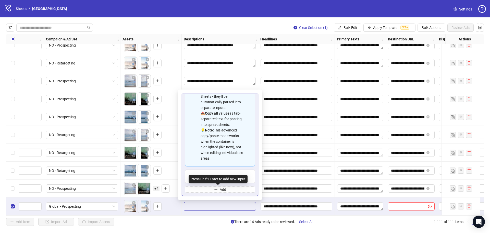
click at [211, 178] on div "Press Shift+Enter to add new input" at bounding box center [218, 178] width 59 height 9
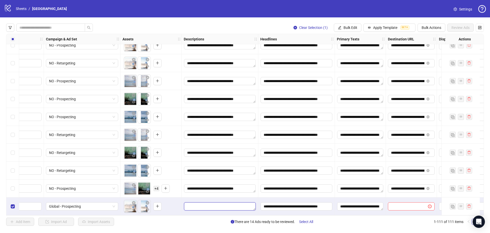
click at [218, 202] on textarea "Edit values" at bounding box center [220, 206] width 72 height 8
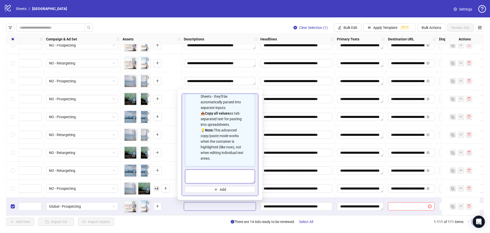
click at [214, 169] on textarea "Multi-text input container - paste or copy values" at bounding box center [220, 176] width 70 height 14
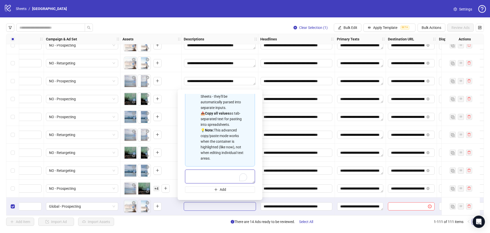
paste textarea "**********"
type textarea "**********"
click at [356, 220] on div "Add Item Import Ad Import Assets There are 14 Ads ready to be reviewed. Select …" at bounding box center [245, 221] width 478 height 8
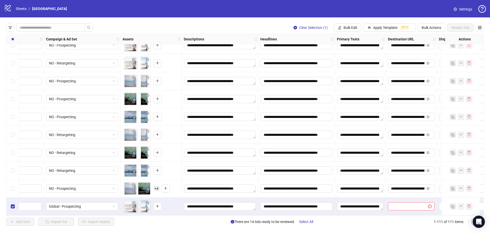
scroll to position [1815, 207]
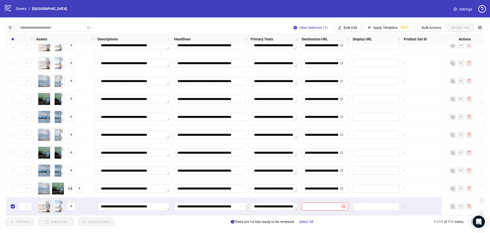
click at [319, 203] on input "text" at bounding box center [320, 206] width 30 height 6
click at [321, 203] on input "text" at bounding box center [320, 206] width 30 height 6
paste input "**********"
type input "**********"
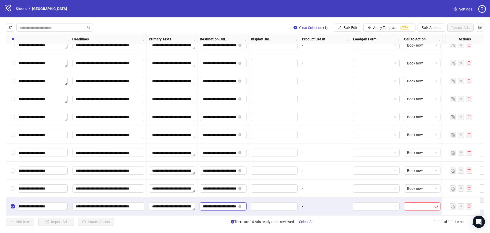
scroll to position [1815, 361]
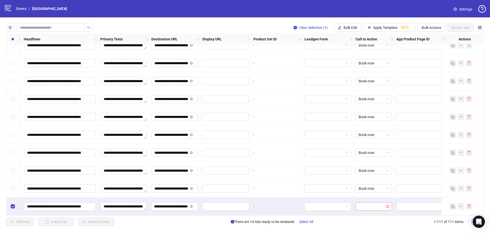
click at [371, 202] on input "search" at bounding box center [372, 206] width 26 height 8
click at [370, 153] on div "Book now" at bounding box center [370, 153] width 28 height 6
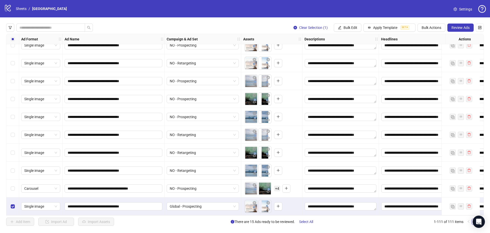
scroll to position [1815, 0]
click at [434, 25] on button "Bulk Actions" at bounding box center [432, 27] width 28 height 8
click at [435, 54] on span "Duplicate with assets" at bounding box center [438, 55] width 35 height 6
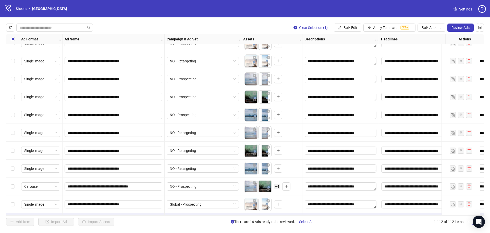
scroll to position [1833, 0]
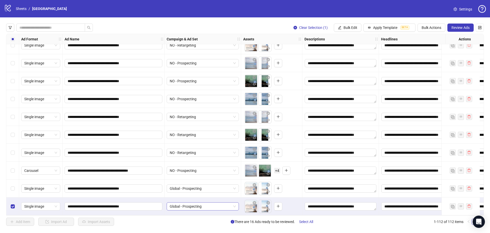
click at [184, 206] on span "Global - Prospecting" at bounding box center [203, 206] width 66 height 8
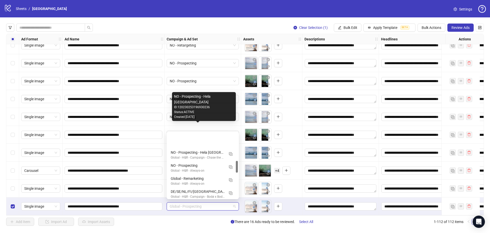
scroll to position [153, 0]
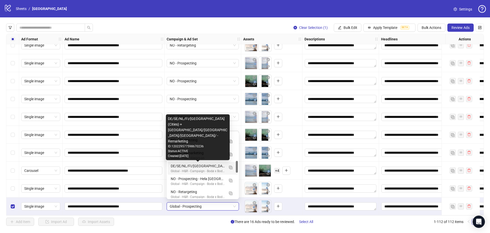
click at [199, 155] on div "Created: 2025-07-21" at bounding box center [198, 155] width 60 height 5
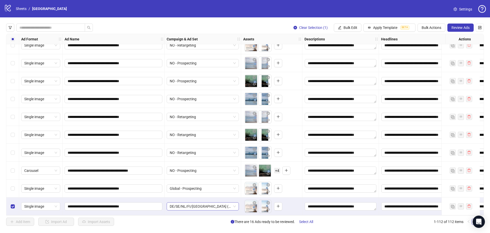
click at [205, 205] on span "DE/SE/NL/FI/[GEOGRAPHIC_DATA] (Cities) + [GEOGRAPHIC_DATA]/[GEOGRAPHIC_DATA]/[G…" at bounding box center [203, 206] width 66 height 8
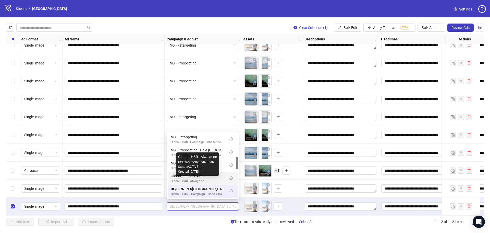
click at [198, 179] on div "Global - H&R - Always-on" at bounding box center [198, 180] width 54 height 5
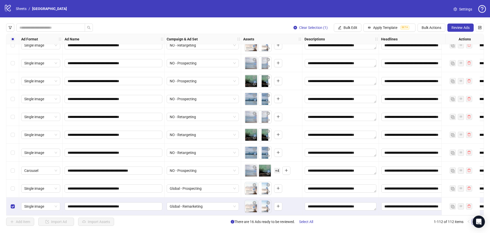
scroll to position [1833, 0]
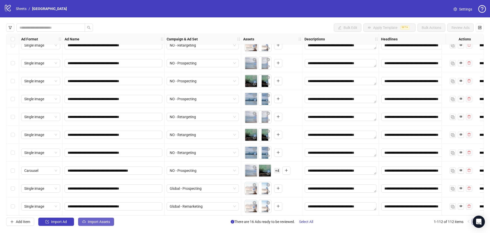
click at [97, 222] on span "Import Assets" at bounding box center [99, 221] width 22 height 4
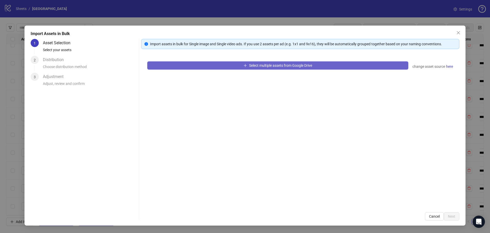
click at [235, 65] on button "Select multiple assets from Google Drive" at bounding box center [277, 65] width 261 height 8
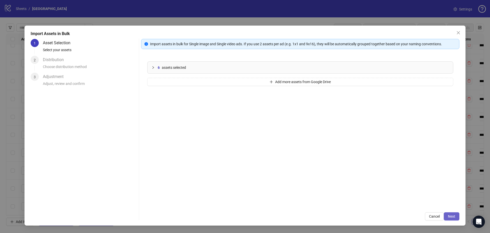
click at [455, 217] on span "Next" at bounding box center [451, 216] width 7 height 4
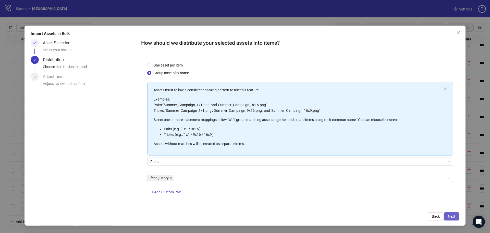
click at [455, 216] on span "Next" at bounding box center [451, 216] width 7 height 4
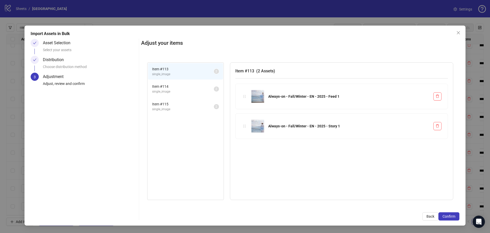
click at [185, 86] on span "Item # 114" at bounding box center [183, 86] width 62 height 6
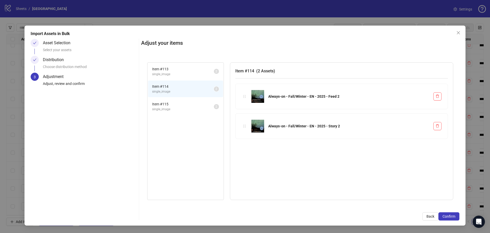
click at [179, 99] on li "Item # 115 single_image 2" at bounding box center [185, 106] width 75 height 17
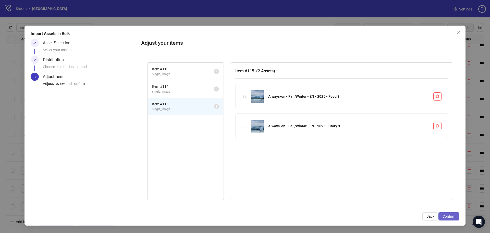
click at [457, 218] on button "Confirm" at bounding box center [449, 216] width 21 height 8
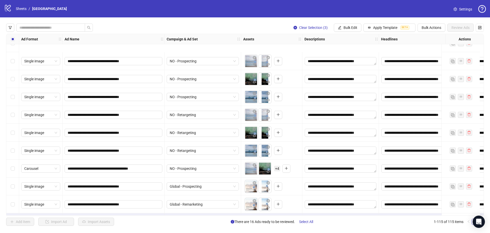
scroll to position [1887, 0]
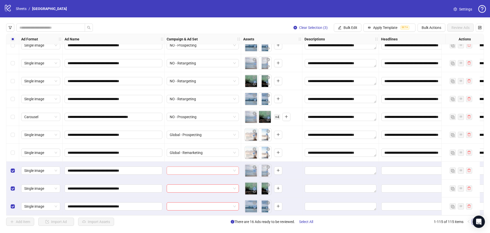
click at [196, 167] on input "search" at bounding box center [201, 170] width 62 height 8
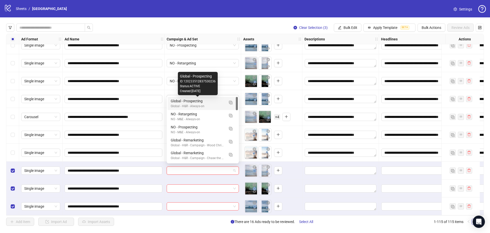
click at [222, 101] on div "Global - Prospecting" at bounding box center [198, 101] width 54 height 6
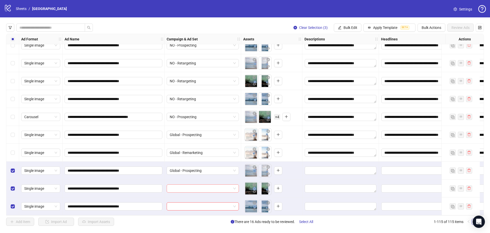
click at [197, 187] on input "search" at bounding box center [201, 188] width 62 height 8
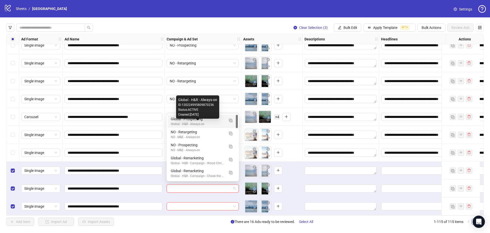
click at [207, 123] on div "Global - H&R - Always-on" at bounding box center [198, 124] width 54 height 5
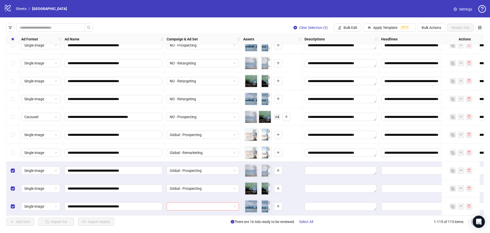
click at [198, 206] on input "search" at bounding box center [201, 206] width 62 height 8
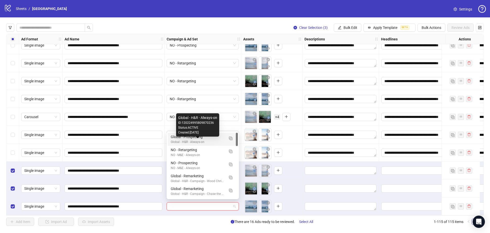
click at [207, 142] on div "Global - H&R - Always-on" at bounding box center [198, 141] width 54 height 5
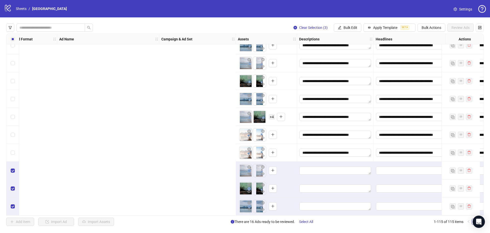
scroll to position [1887, 361]
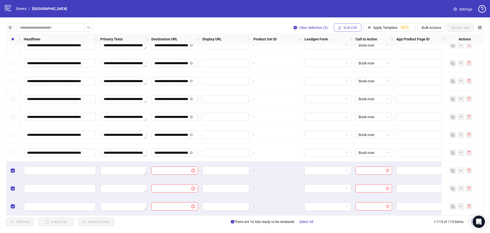
click at [355, 28] on span "Bulk Edit" at bounding box center [351, 28] width 14 height 4
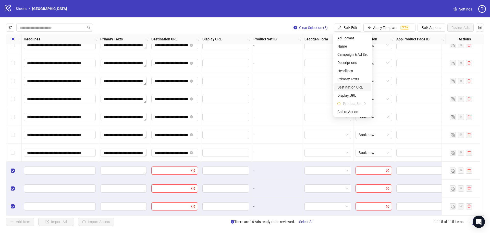
click at [349, 88] on span "Destination URL" at bounding box center [353, 87] width 30 height 6
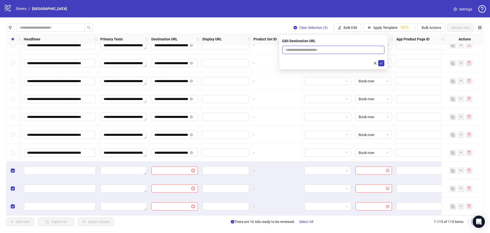
click at [330, 49] on input "text" at bounding box center [331, 50] width 92 height 6
paste input "**********"
type input "**********"
click at [380, 61] on icon "check" at bounding box center [382, 63] width 4 height 4
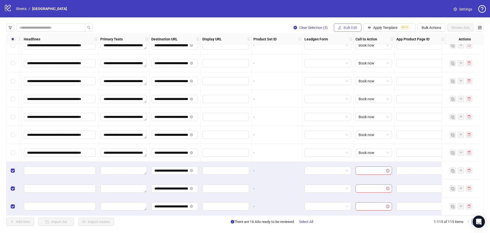
scroll to position [1887, 286]
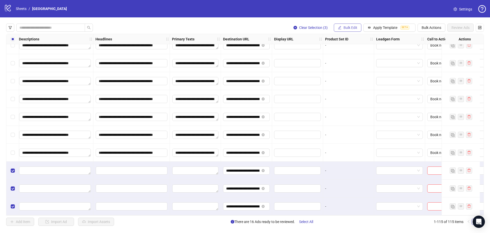
click at [352, 30] on span "Bulk Edit" at bounding box center [351, 28] width 14 height 4
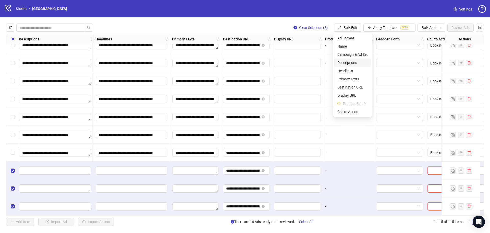
click at [353, 63] on span "Descriptions" at bounding box center [353, 63] width 30 height 6
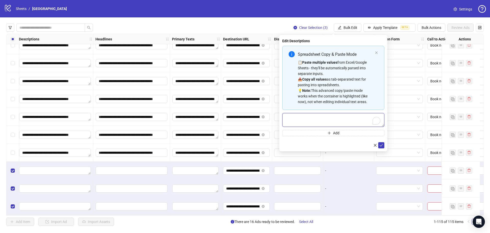
click at [318, 119] on textarea "To enrich screen reader interactions, please activate Accessibility in Grammarl…" at bounding box center [333, 120] width 102 height 14
paste textarea "**********"
type textarea "**********"
click at [377, 145] on button "button" at bounding box center [375, 145] width 6 height 6
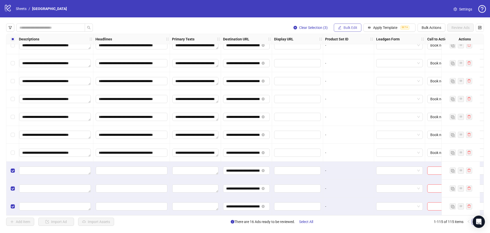
click at [346, 29] on span "Bulk Edit" at bounding box center [351, 28] width 14 height 4
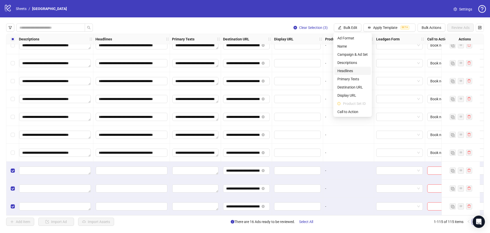
click at [348, 69] on span "Headlines" at bounding box center [353, 71] width 30 height 6
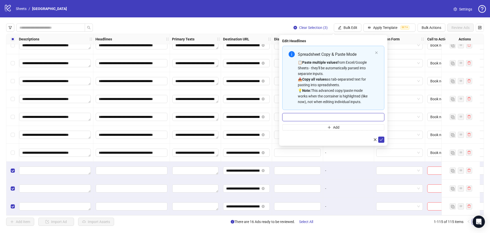
click at [325, 114] on input "Multi-input container - paste or copy values" at bounding box center [333, 117] width 102 height 8
paste input "**********"
type input "**********"
click at [382, 139] on icon "check" at bounding box center [381, 139] width 3 height 3
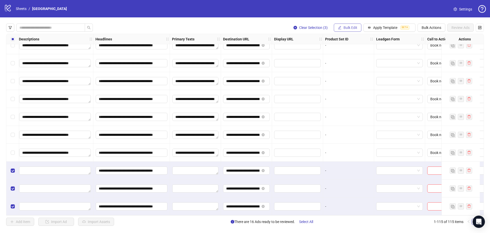
click at [344, 27] on span "Bulk Edit" at bounding box center [351, 28] width 14 height 4
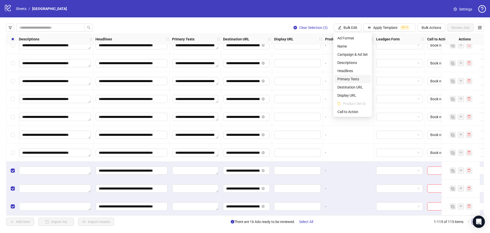
click at [351, 78] on span "Primary Texts" at bounding box center [353, 79] width 30 height 6
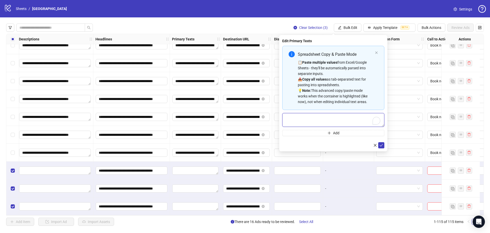
click at [326, 118] on textarea "To enrich screen reader interactions, please activate Accessibility in Grammarl…" at bounding box center [333, 120] width 102 height 14
paste textarea "**********"
type textarea "**********"
click at [382, 143] on icon "check" at bounding box center [382, 145] width 4 height 4
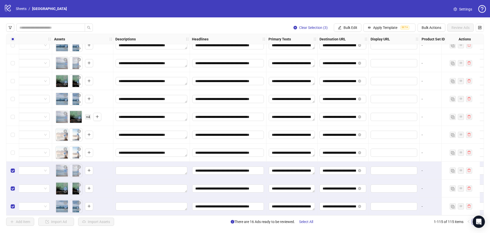
scroll to position [1887, 176]
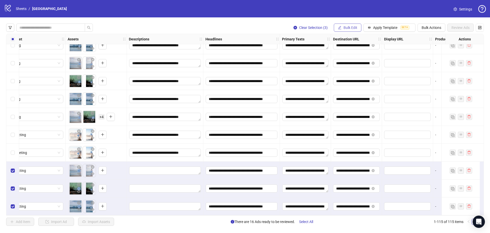
click at [348, 27] on span "Bulk Edit" at bounding box center [351, 28] width 14 height 4
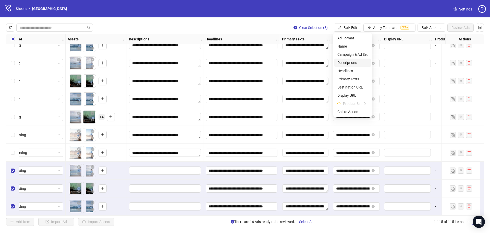
click at [344, 61] on span "Descriptions" at bounding box center [353, 63] width 30 height 6
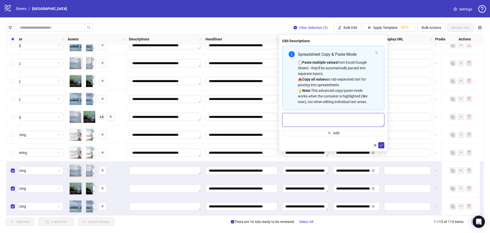
click at [332, 115] on textarea "Multi-text input container - paste or copy values" at bounding box center [333, 120] width 102 height 14
paste textarea "**********"
type textarea "**********"
click at [382, 143] on icon "check" at bounding box center [382, 145] width 4 height 4
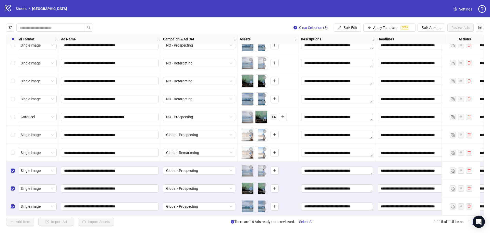
scroll to position [1887, 0]
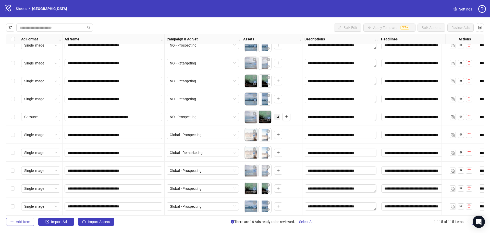
click at [31, 221] on button "Add Item" at bounding box center [20, 221] width 28 height 8
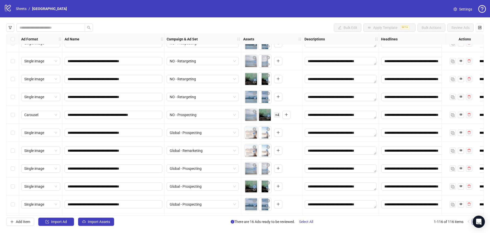
scroll to position [1905, 0]
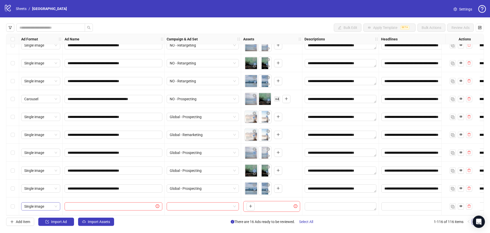
click at [47, 207] on span "Single image" at bounding box center [40, 206] width 33 height 8
click at [38, 160] on div "Carousel" at bounding box center [40, 161] width 31 height 6
click at [140, 96] on input "**********" at bounding box center [113, 99] width 91 height 6
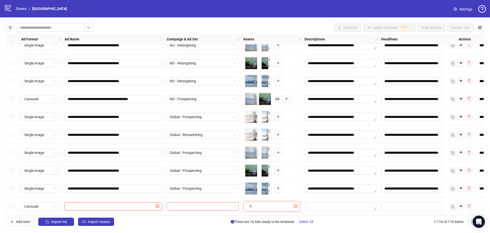
click at [93, 205] on input "text" at bounding box center [111, 206] width 87 height 6
paste input "**********"
click at [112, 204] on input "**********" at bounding box center [113, 206] width 91 height 6
type input "**********"
click at [191, 204] on input "search" at bounding box center [201, 206] width 62 height 8
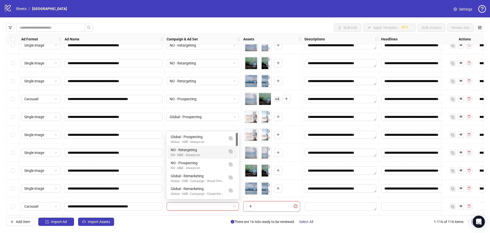
click at [190, 219] on div "Add Item Import Ad Import Assets There are 16 Ads ready to be reviewed. Select …" at bounding box center [245, 221] width 478 height 8
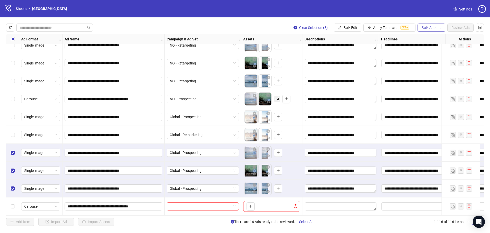
click at [437, 29] on span "Bulk Actions" at bounding box center [432, 28] width 20 height 4
click at [438, 53] on span "Duplicate with assets" at bounding box center [438, 55] width 35 height 6
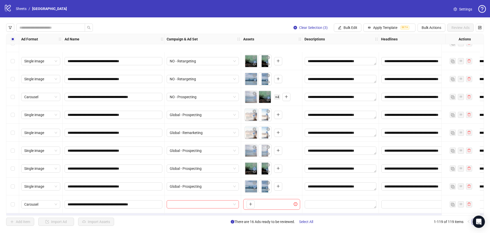
scroll to position [1958, 0]
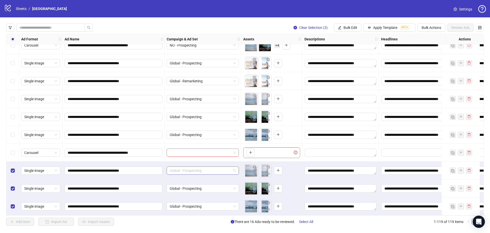
click at [208, 170] on span "Global - Prospecting" at bounding box center [203, 170] width 66 height 8
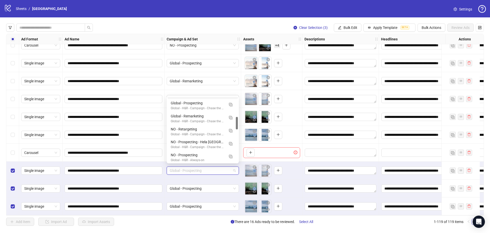
scroll to position [128, 0]
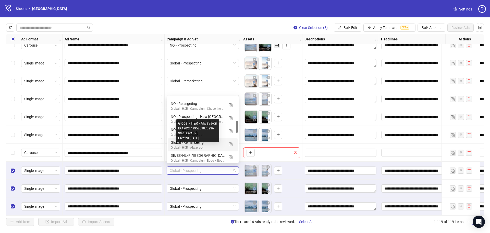
drag, startPoint x: 209, startPoint y: 145, endPoint x: 217, endPoint y: 161, distance: 17.7
click at [209, 145] on div "Global - H&R - Always-on" at bounding box center [198, 147] width 54 height 5
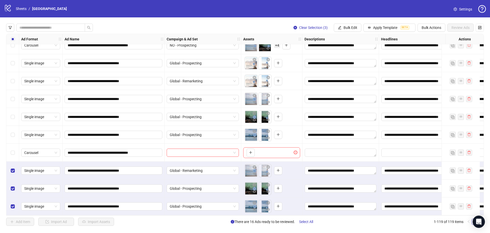
click at [203, 190] on div "Global - Prospecting" at bounding box center [203, 188] width 77 height 18
click at [203, 188] on span "Global - Prospecting" at bounding box center [203, 188] width 66 height 8
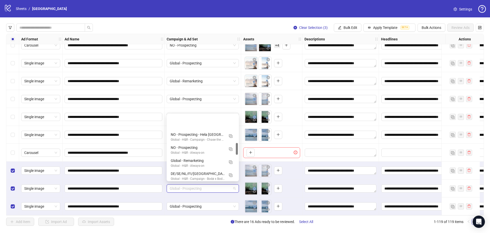
scroll to position [153, 0]
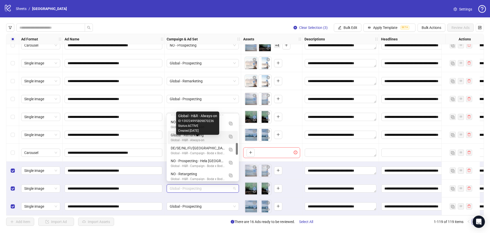
click at [203, 139] on div "Global - H&R - Always-on" at bounding box center [198, 140] width 54 height 5
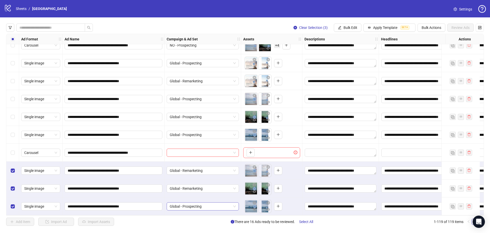
click at [195, 205] on span "Global - Prospecting" at bounding box center [203, 206] width 66 height 8
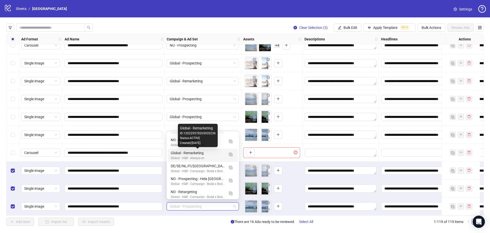
drag, startPoint x: 195, startPoint y: 154, endPoint x: 199, endPoint y: 156, distance: 4.9
click at [195, 154] on div "Global - Remarketing" at bounding box center [198, 153] width 54 height 6
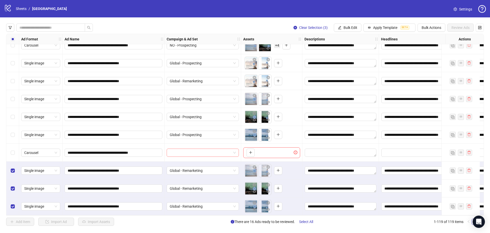
click at [185, 150] on input "search" at bounding box center [201, 153] width 62 height 8
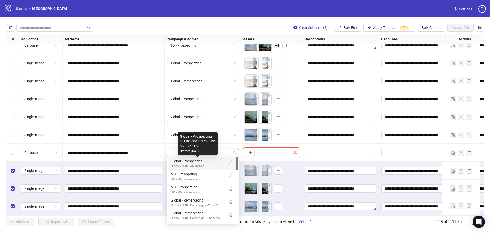
click at [190, 162] on div "Global - Prospecting" at bounding box center [198, 161] width 54 height 6
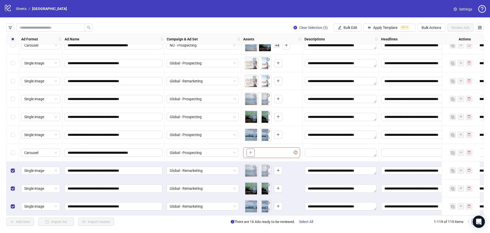
click at [251, 151] on icon "plus" at bounding box center [251, 152] width 4 height 4
click at [276, 151] on span "+ 4" at bounding box center [277, 153] width 6 height 6
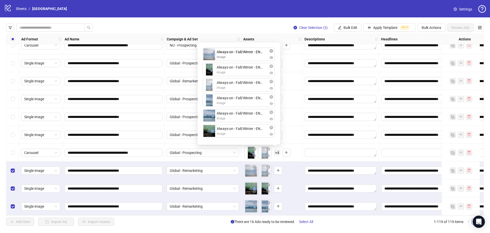
drag, startPoint x: 212, startPoint y: 115, endPoint x: 217, endPoint y: 72, distance: 43.6
click at [213, 53] on div "Always-on - Fall/Winter - EN - 2025 - Story 2 image Always-on - Fall/Winter - E…" at bounding box center [239, 93] width 77 height 96
drag, startPoint x: 206, startPoint y: 129, endPoint x: 210, endPoint y: 89, distance: 40.1
click at [204, 67] on div "Always-on - Fall/Winter - EN - 2025 - Feed 1 image Always-on - Fall/Winter - EN…" at bounding box center [239, 93] width 77 height 96
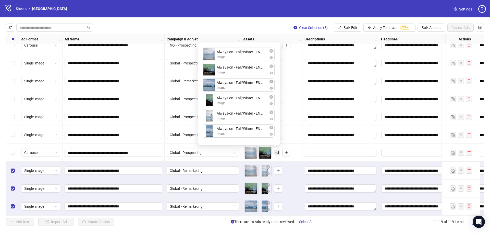
drag, startPoint x: 207, startPoint y: 130, endPoint x: 204, endPoint y: 84, distance: 46.0
click at [204, 84] on div "Always-on - Fall/Winter - EN - 2025 - Feed 1 image Always-on - Fall/Winter - EN…" at bounding box center [239, 93] width 77 height 96
drag, startPoint x: 210, startPoint y: 121, endPoint x: 210, endPoint y: 106, distance: 14.8
click at [210, 106] on div "Always-on - Fall/Winter - EN - 2025 - Feed 1 image Always-on - Fall/Winter - EN…" at bounding box center [239, 93] width 77 height 96
click at [331, 224] on div "Add Item Import Ad Import Assets There are 16 Ads ready to be reviewed. Select …" at bounding box center [245, 221] width 478 height 8
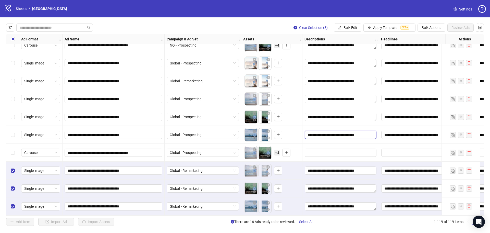
click at [334, 133] on textarea "**********" at bounding box center [341, 134] width 72 height 8
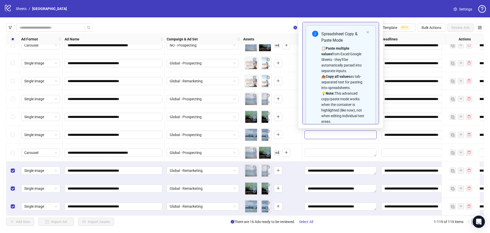
scroll to position [46, 0]
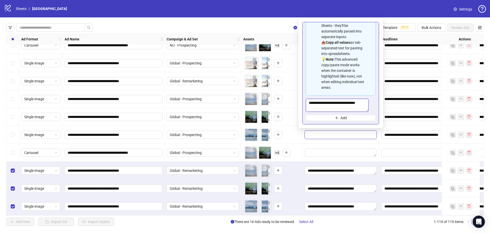
click at [340, 99] on textarea "**********" at bounding box center [337, 105] width 63 height 13
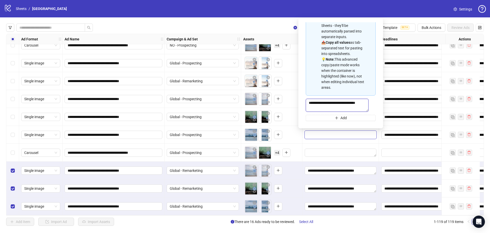
click at [340, 99] on textarea "**********" at bounding box center [337, 105] width 63 height 13
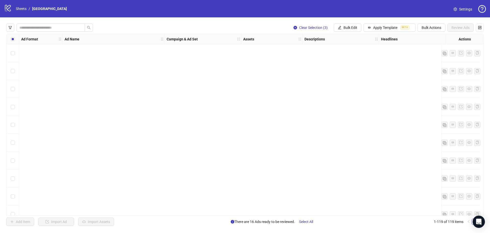
scroll to position [1958, 24]
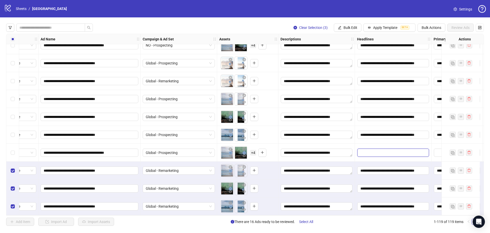
click at [363, 150] on input "Edit values" at bounding box center [393, 152] width 72 height 8
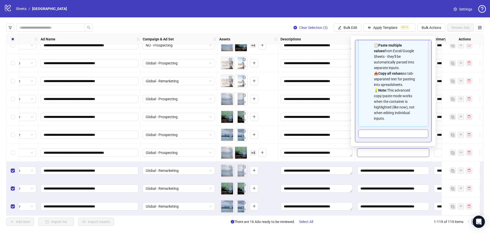
scroll to position [40, 0]
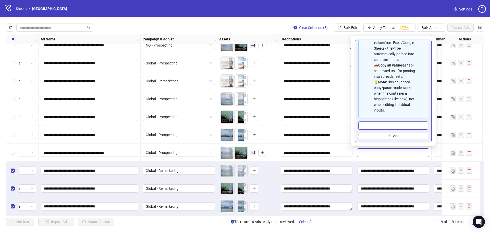
click at [375, 127] on input "Multi-input container - paste or copy values" at bounding box center [394, 125] width 70 height 8
paste input "**********"
type input "**********"
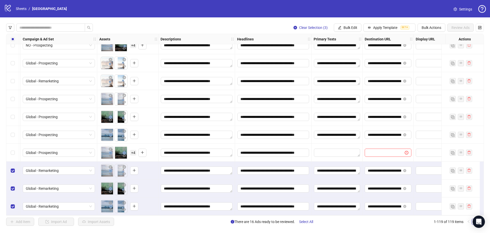
scroll to position [1958, 145]
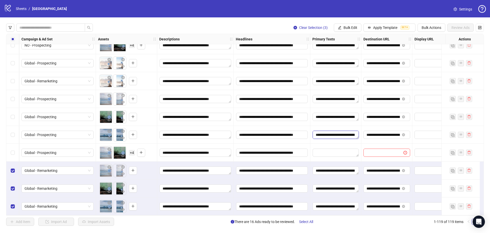
click at [333, 132] on textarea "**********" at bounding box center [336, 134] width 46 height 8
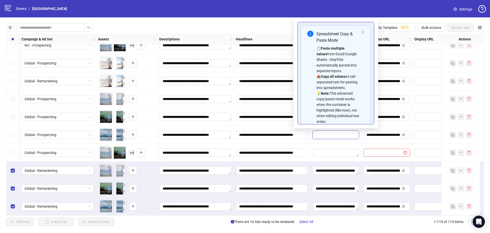
click at [333, 132] on textarea "**********" at bounding box center [336, 134] width 46 height 8
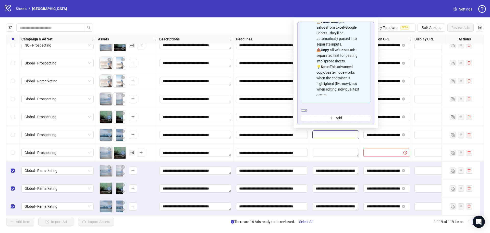
click at [307, 109] on textarea "**********" at bounding box center [304, 110] width 6 height 3
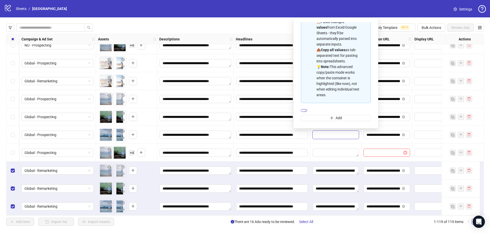
click at [307, 109] on textarea "**********" at bounding box center [304, 110] width 6 height 3
click at [328, 149] on textarea "Edit values" at bounding box center [336, 152] width 46 height 8
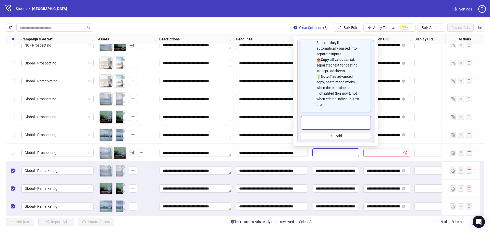
click at [330, 125] on textarea "Multi-text input container - paste or copy values" at bounding box center [336, 123] width 70 height 14
paste textarea "**********"
type textarea "**********"
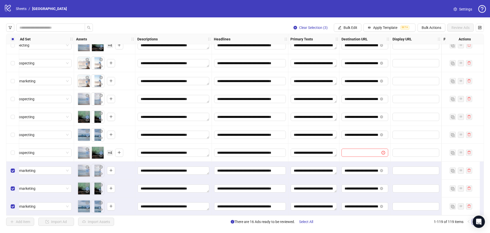
scroll to position [1958, 172]
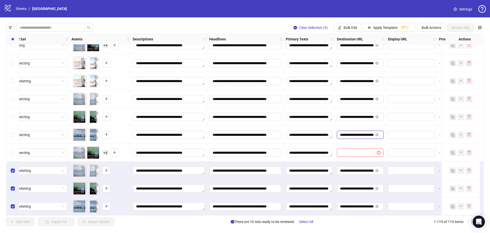
click at [351, 133] on input "**********" at bounding box center [356, 135] width 33 height 6
click at [351, 150] on input "text" at bounding box center [355, 153] width 30 height 6
paste input "**********"
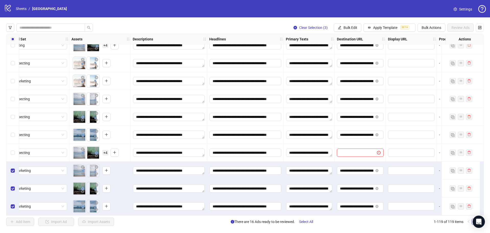
type input "**********"
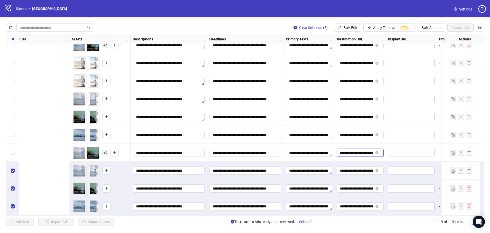
scroll to position [1958, 338]
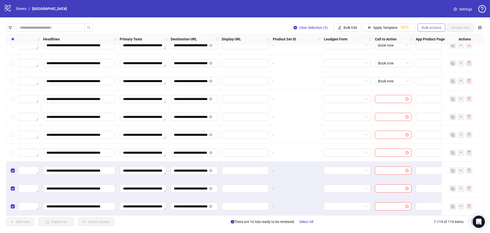
click at [429, 29] on span "Bulk Actions" at bounding box center [432, 28] width 20 height 4
click at [357, 26] on button "Bulk Edit" at bounding box center [348, 27] width 28 height 8
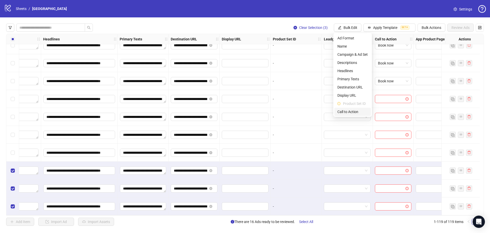
click at [345, 111] on span "Call to Action" at bounding box center [353, 112] width 30 height 6
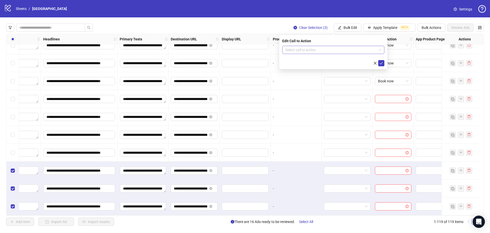
click at [360, 49] on input "search" at bounding box center [330, 50] width 91 height 8
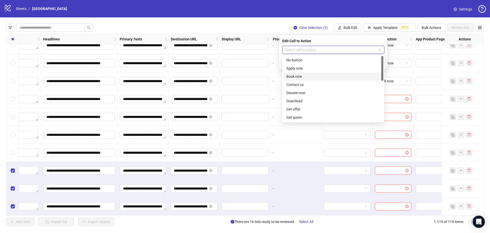
click at [299, 74] on div "Book now" at bounding box center [334, 77] width 94 height 6
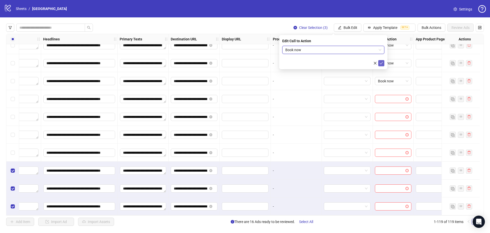
click at [381, 62] on icon "check" at bounding box center [382, 63] width 4 height 4
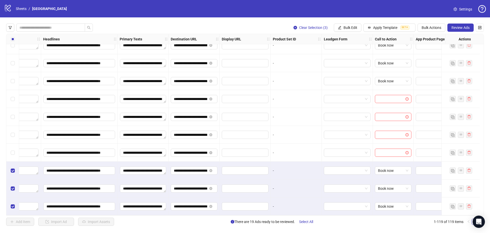
scroll to position [1958, 361]
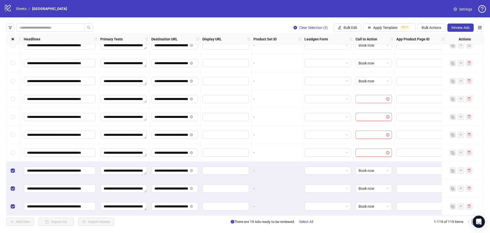
click at [370, 97] on input "search" at bounding box center [372, 99] width 26 height 8
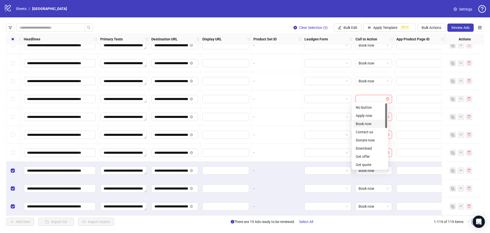
click at [368, 123] on div "Book now" at bounding box center [370, 124] width 28 height 6
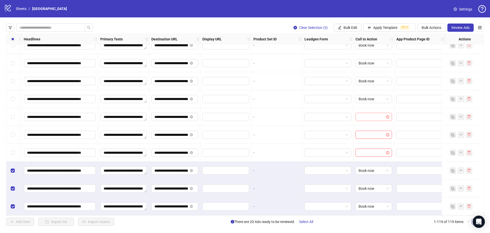
click at [369, 113] on input "search" at bounding box center [372, 117] width 26 height 8
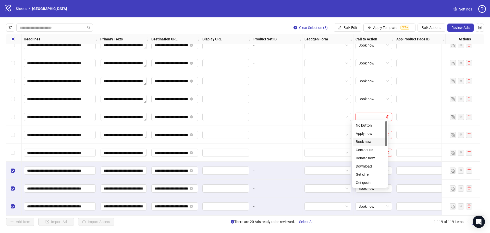
click at [366, 140] on div "Book now" at bounding box center [370, 142] width 28 height 6
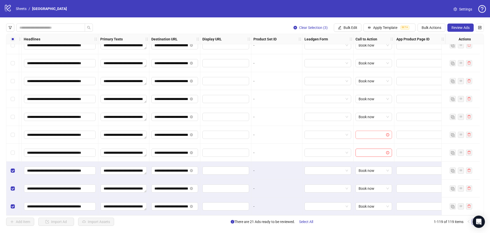
click at [366, 131] on input "search" at bounding box center [372, 135] width 26 height 8
click at [364, 157] on div "Book now" at bounding box center [370, 160] width 28 height 6
click at [368, 150] on input "search" at bounding box center [372, 153] width 26 height 8
click at [362, 178] on div "Book now" at bounding box center [370, 177] width 28 height 6
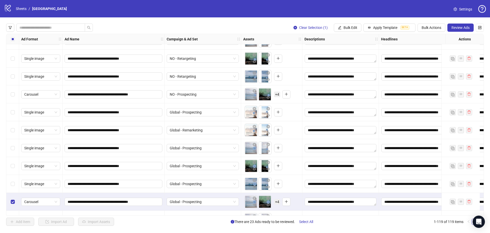
scroll to position [1933, 0]
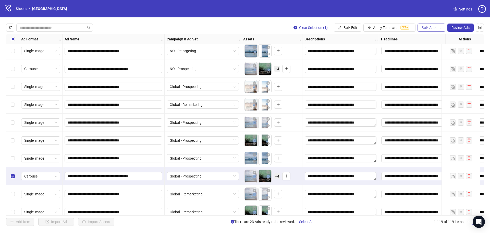
click at [434, 26] on span "Bulk Actions" at bounding box center [432, 28] width 20 height 4
click at [438, 54] on span "Duplicate with assets" at bounding box center [438, 55] width 35 height 6
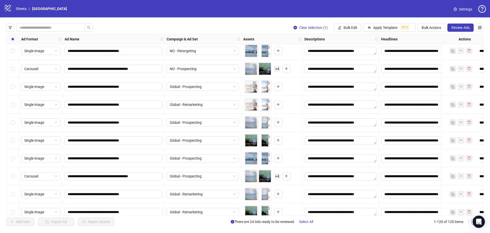
scroll to position [1976, 0]
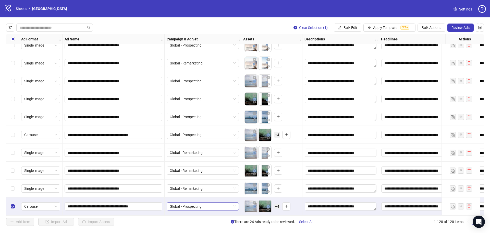
click at [218, 205] on span "Global - Prospecting" at bounding box center [203, 206] width 66 height 8
click at [329, 228] on div "**********" at bounding box center [245, 124] width 490 height 214
click at [196, 204] on span "Global - Prospecting" at bounding box center [203, 206] width 66 height 8
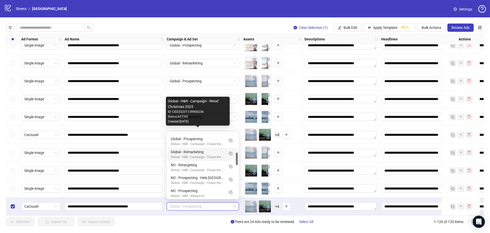
scroll to position [128, 0]
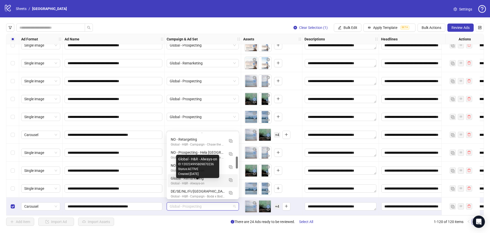
click at [202, 182] on div "Global - H&R - Always-on" at bounding box center [198, 183] width 54 height 5
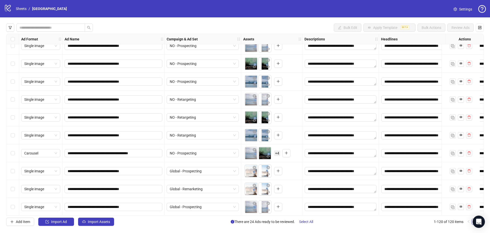
scroll to position [1874, 0]
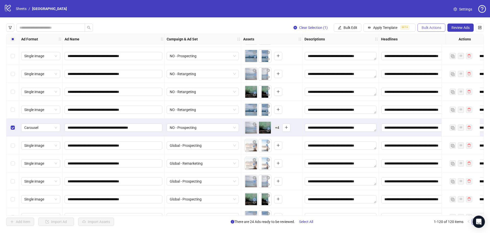
click at [432, 28] on span "Bulk Actions" at bounding box center [432, 28] width 20 height 4
click at [428, 51] on li "Duplicate with assets" at bounding box center [438, 54] width 41 height 8
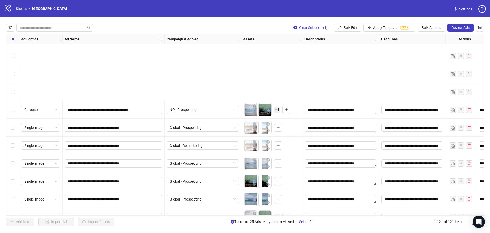
scroll to position [1994, 0]
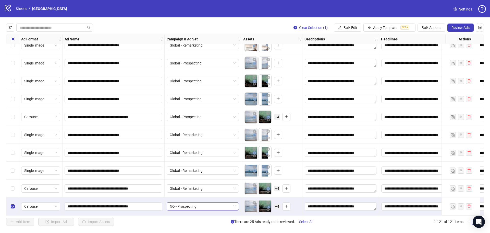
click at [204, 202] on span "NO - Prospecting" at bounding box center [203, 206] width 66 height 8
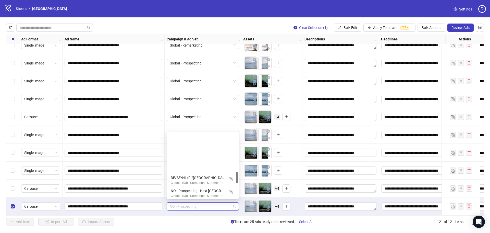
scroll to position [232, 0]
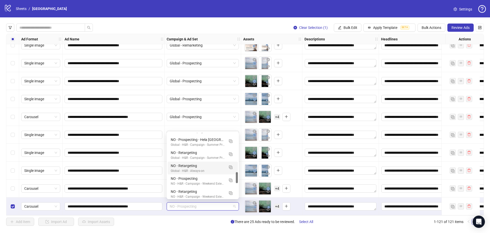
click at [196, 169] on div "Global - H&R - Always-on" at bounding box center [198, 170] width 54 height 5
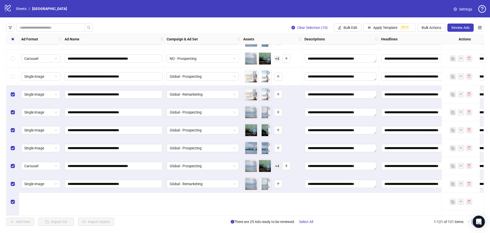
scroll to position [1892, 0]
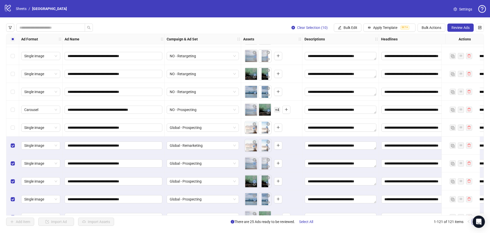
click at [13, 124] on div "Select row 111" at bounding box center [12, 127] width 13 height 18
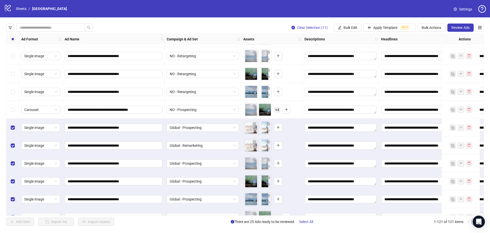
click at [12, 111] on label "Select row 110" at bounding box center [13, 110] width 4 height 6
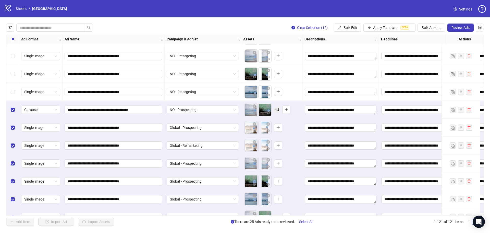
drag, startPoint x: 12, startPoint y: 97, endPoint x: 12, endPoint y: 79, distance: 17.9
click at [12, 96] on div "Select row 109" at bounding box center [12, 92] width 13 height 18
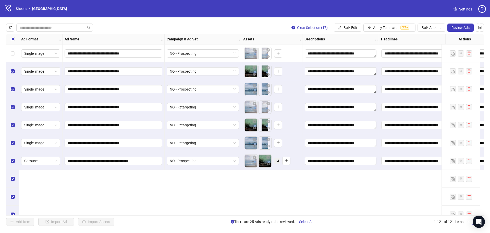
scroll to position [1764, 0]
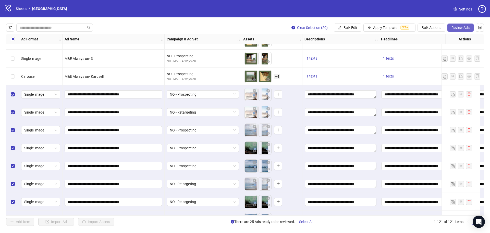
click at [462, 27] on span "Review Ads" at bounding box center [461, 28] width 18 height 4
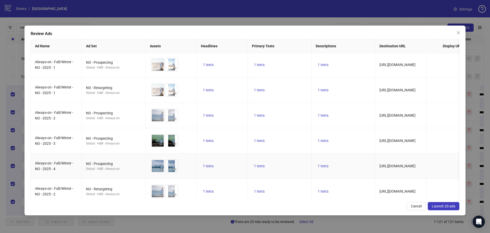
scroll to position [0, 0]
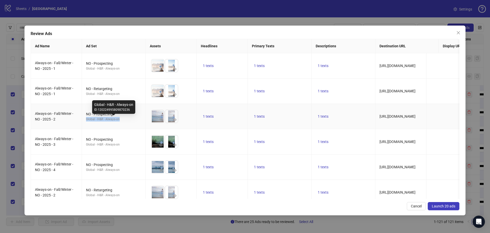
drag, startPoint x: 86, startPoint y: 120, endPoint x: 123, endPoint y: 120, distance: 36.3
click at [123, 120] on div "Global - H&R - Always-on" at bounding box center [113, 119] width 55 height 5
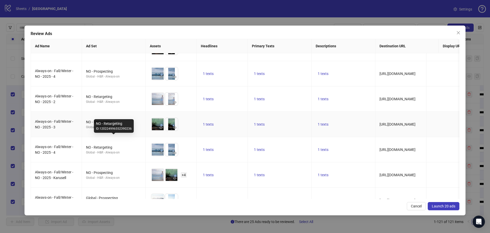
scroll to position [102, 0]
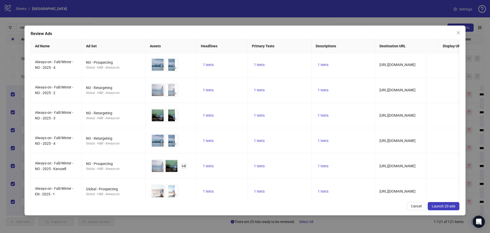
click at [456, 204] on button "Launch 20 ads" at bounding box center [444, 206] width 32 height 8
